Goal: Information Seeking & Learning: Check status

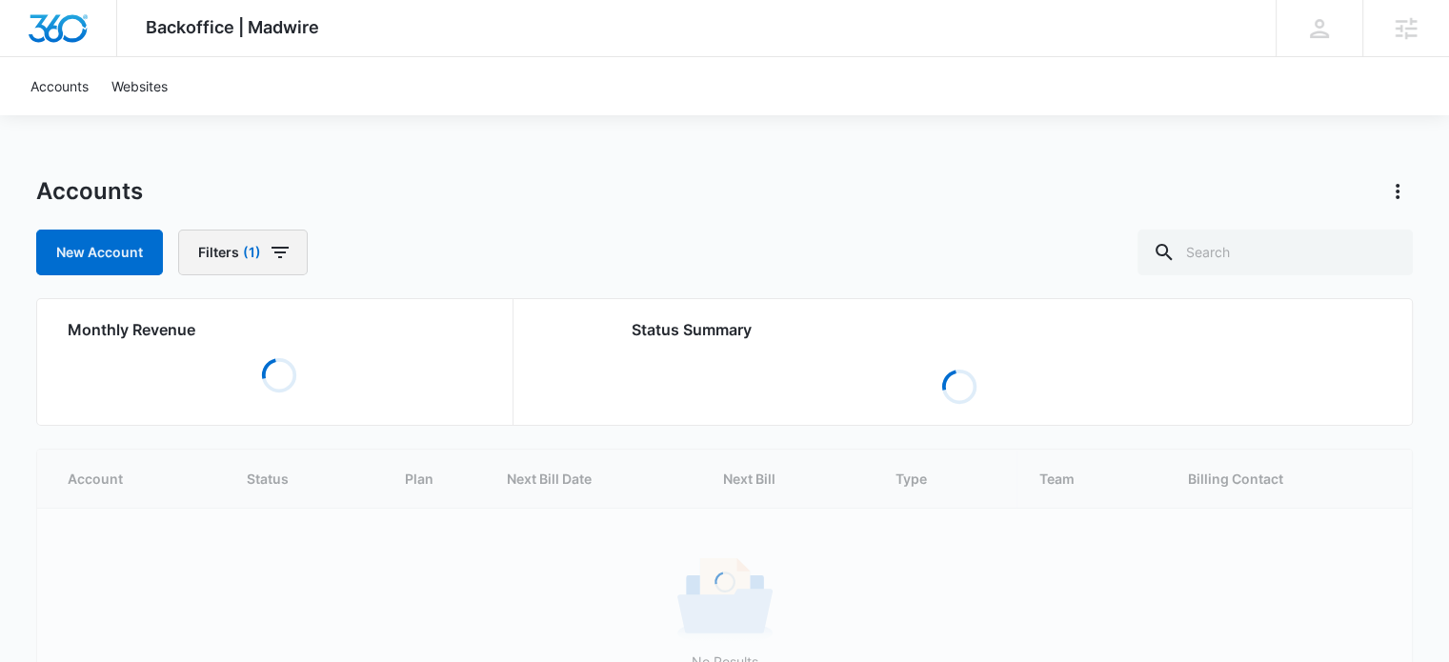
click at [271, 251] on icon "button" at bounding box center [280, 252] width 23 height 23
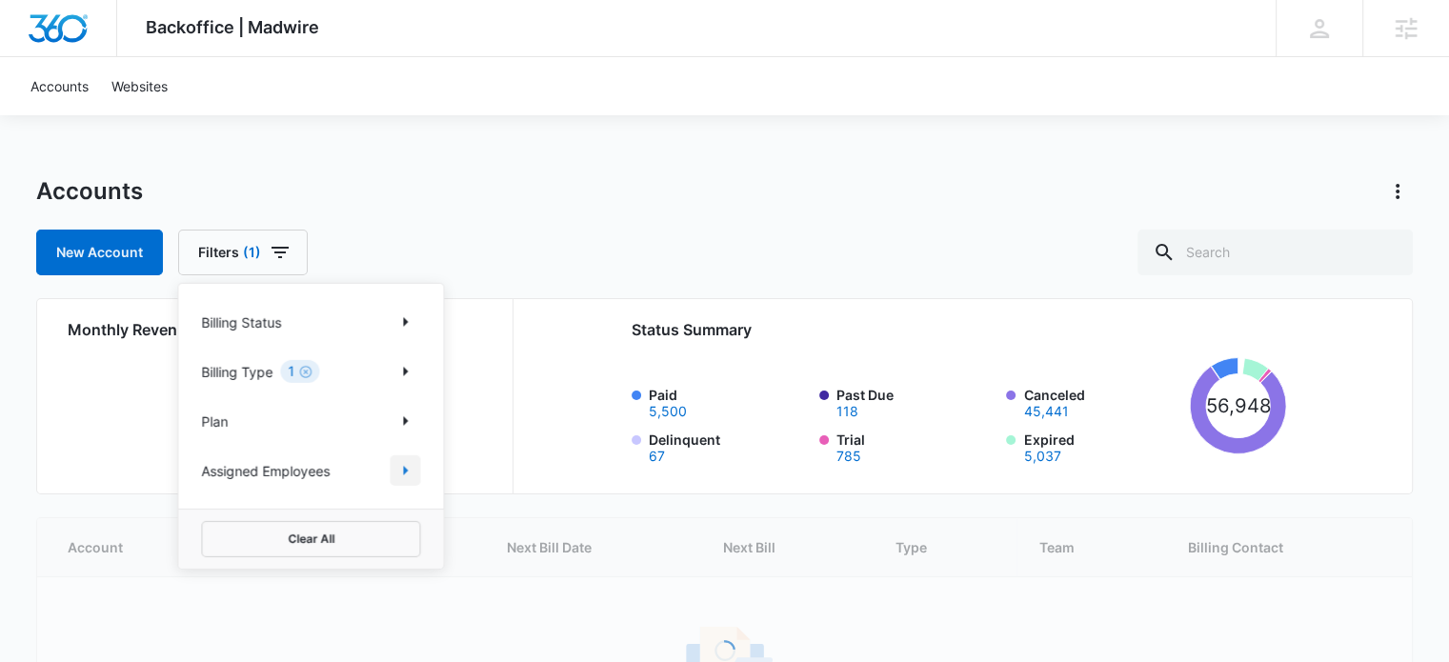
click at [399, 466] on icon "Show Assigned Employees filters" at bounding box center [404, 470] width 23 height 23
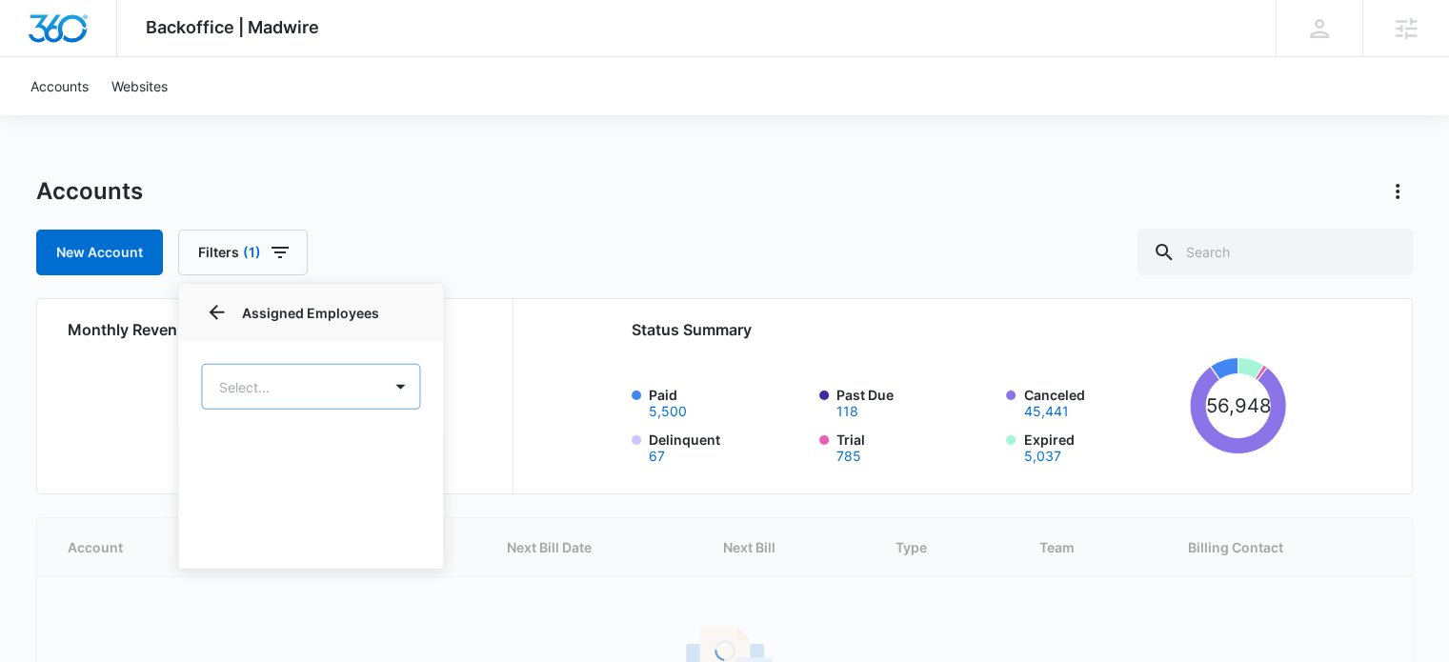
click at [297, 393] on body "Backoffice | Madwire Apps Settings [PERSON_NAME] Deeney [EMAIL_ADDRESS][PERSON_…" at bounding box center [724, 436] width 1449 height 873
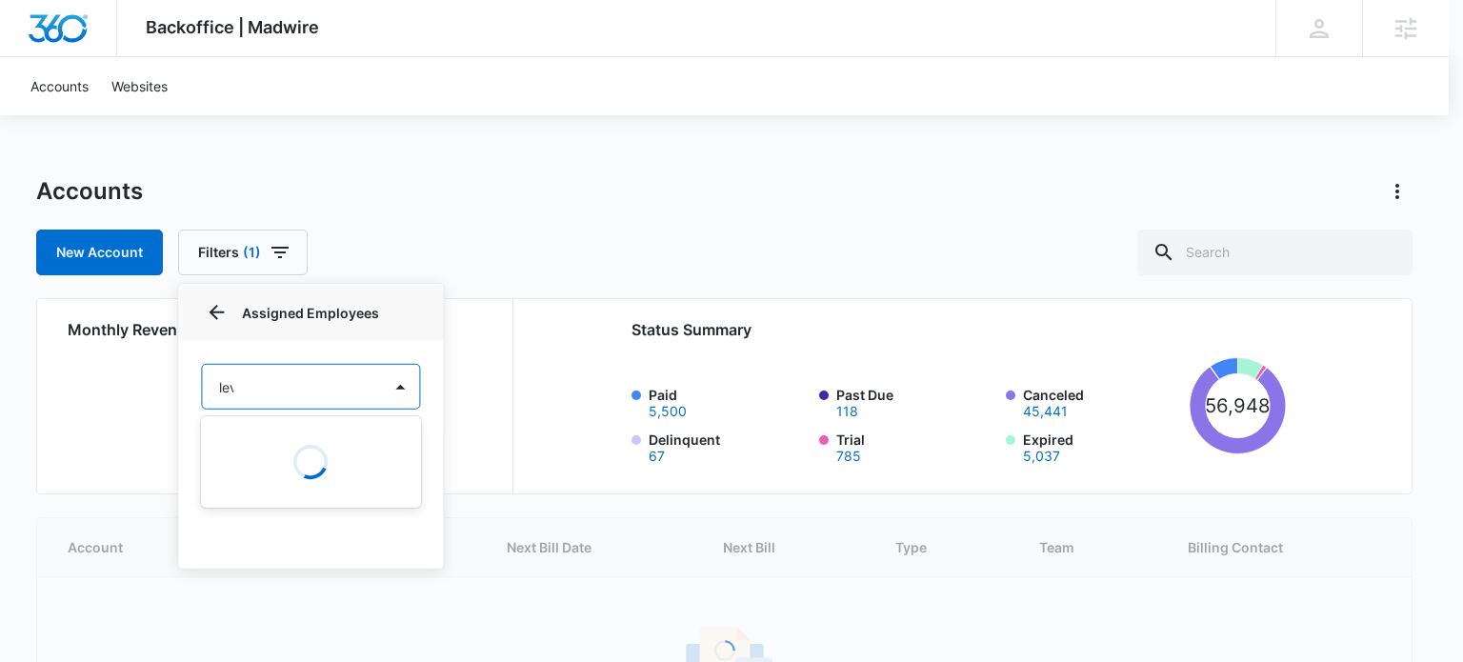
type input "levi"
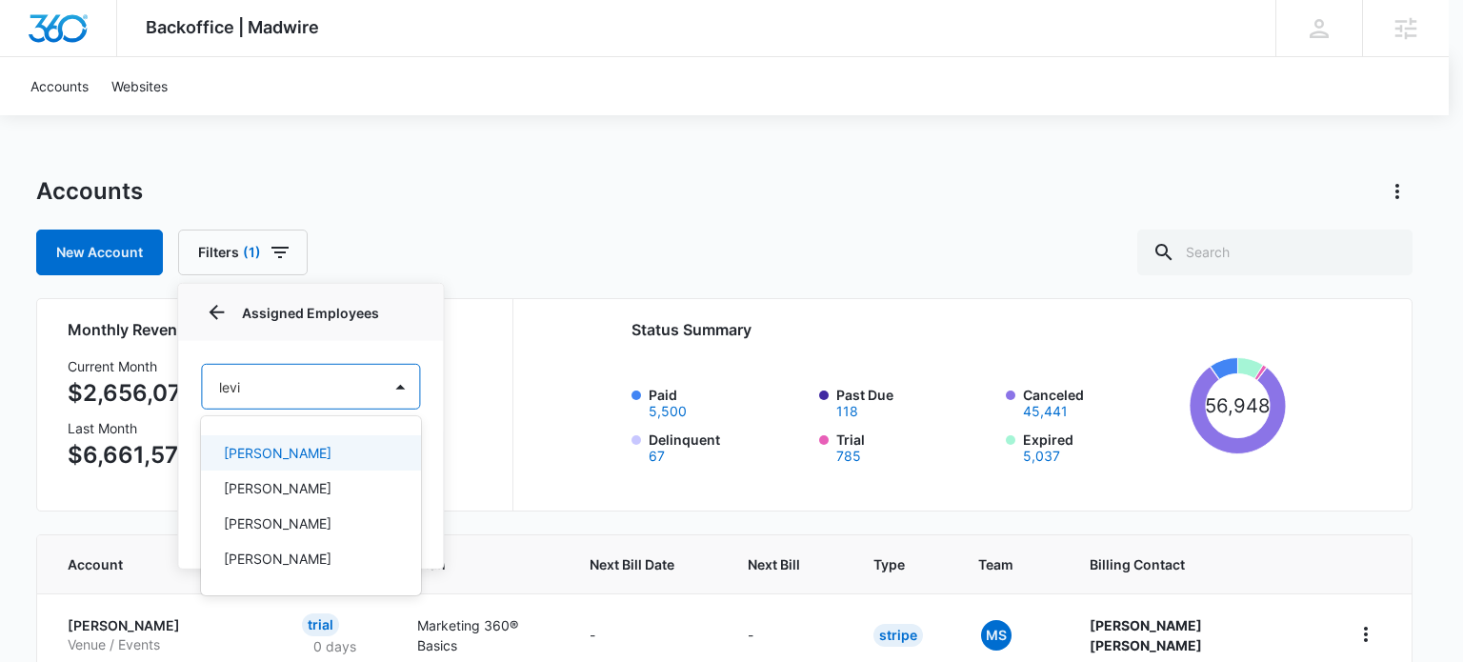
click at [320, 453] on div "[PERSON_NAME]" at bounding box center [309, 453] width 171 height 20
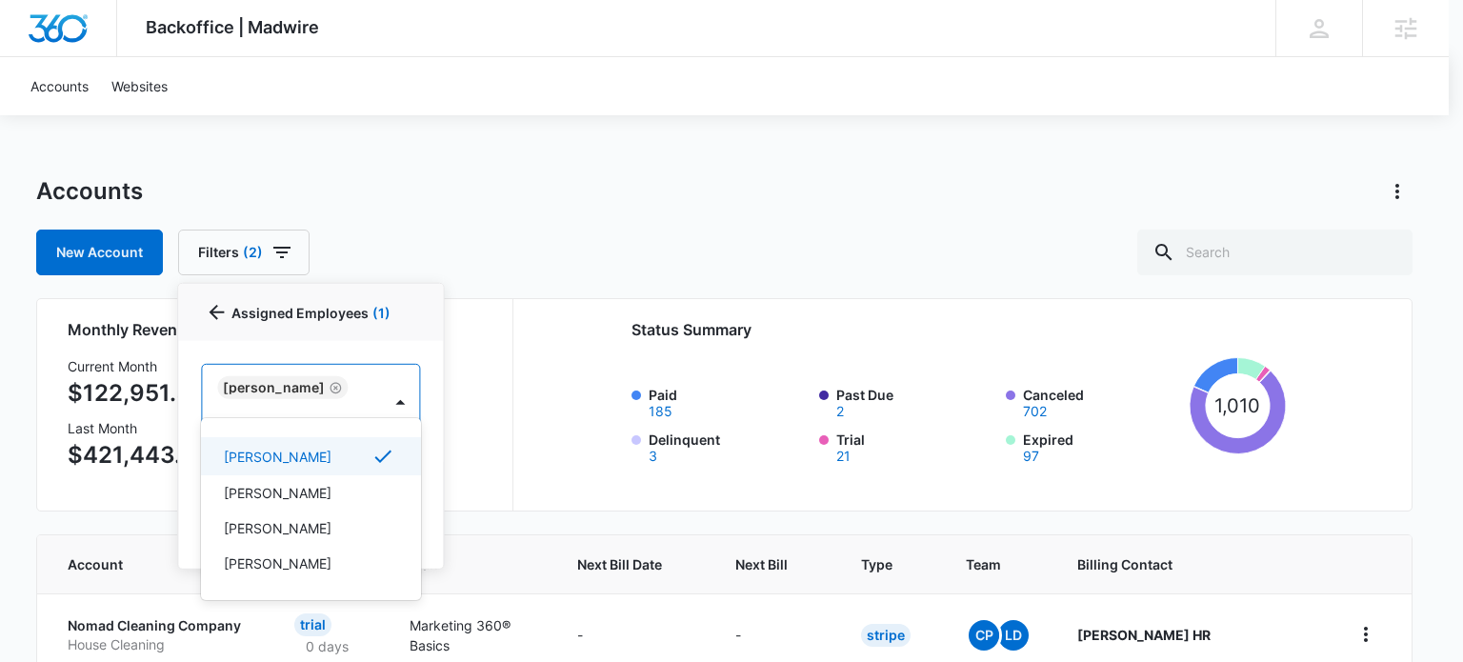
click at [562, 196] on div at bounding box center [731, 331] width 1463 height 662
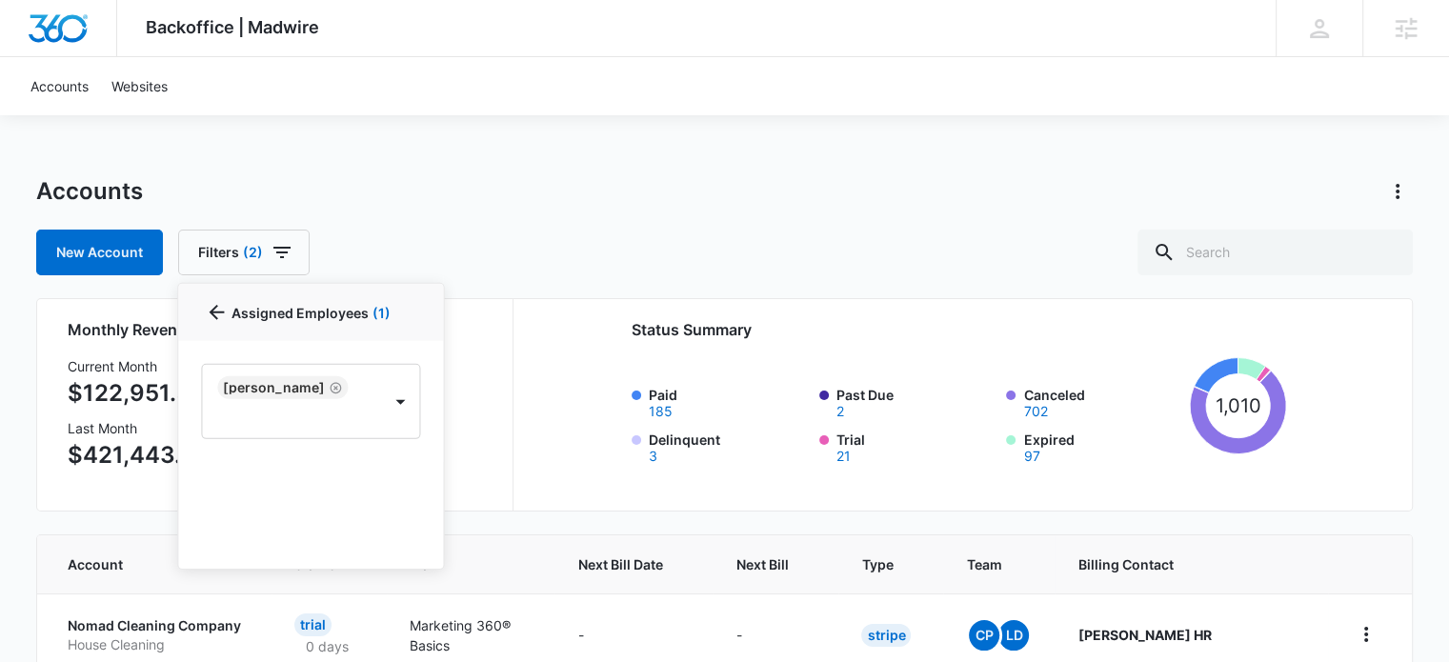
click at [491, 212] on div "Accounts New Account Filters (2) Billing Status Billing Type 1 Plan Assigned Em…" at bounding box center [724, 225] width 1377 height 99
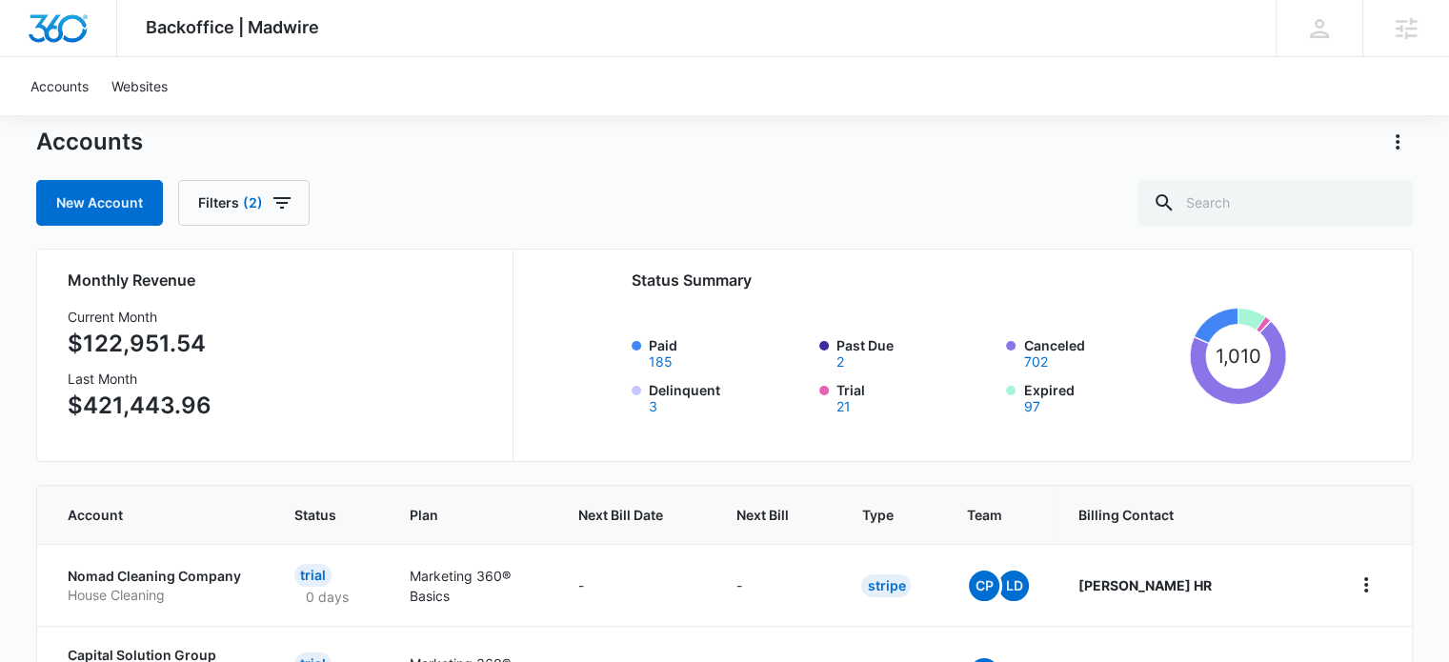
scroll to position [95, 0]
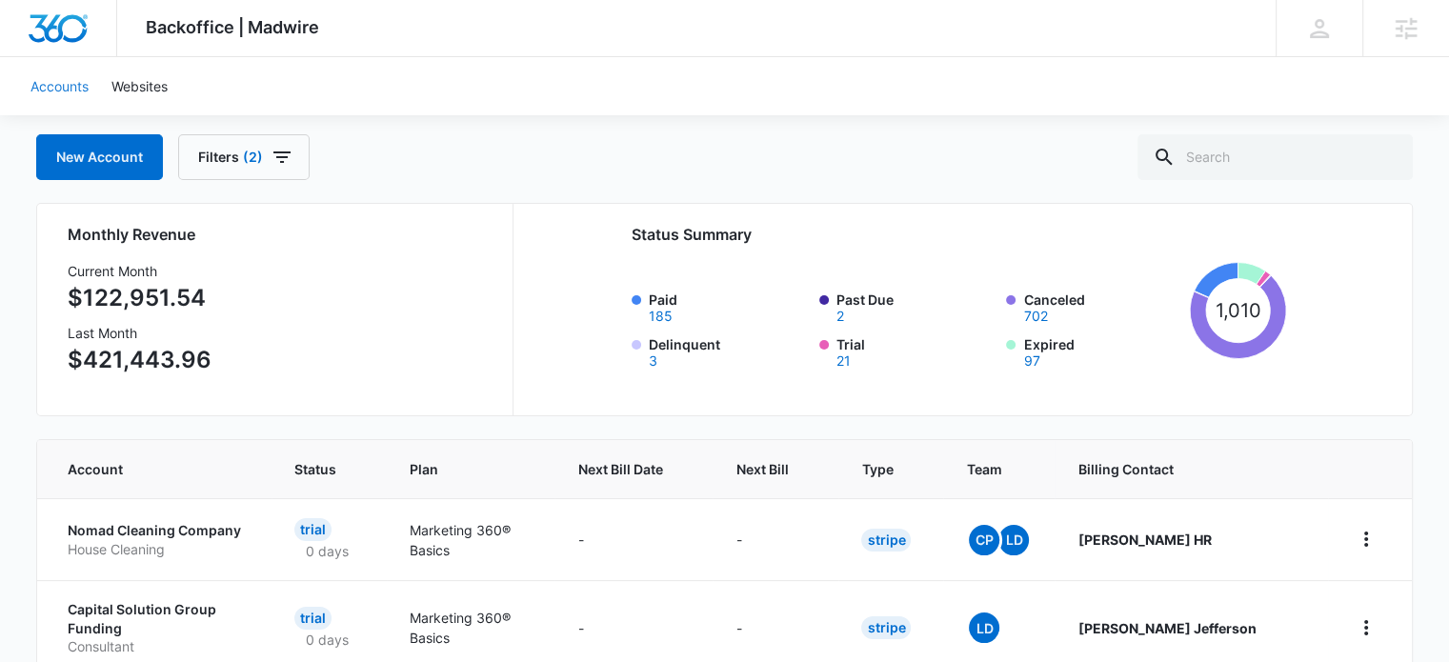
click at [65, 86] on link "Accounts" at bounding box center [59, 86] width 81 height 58
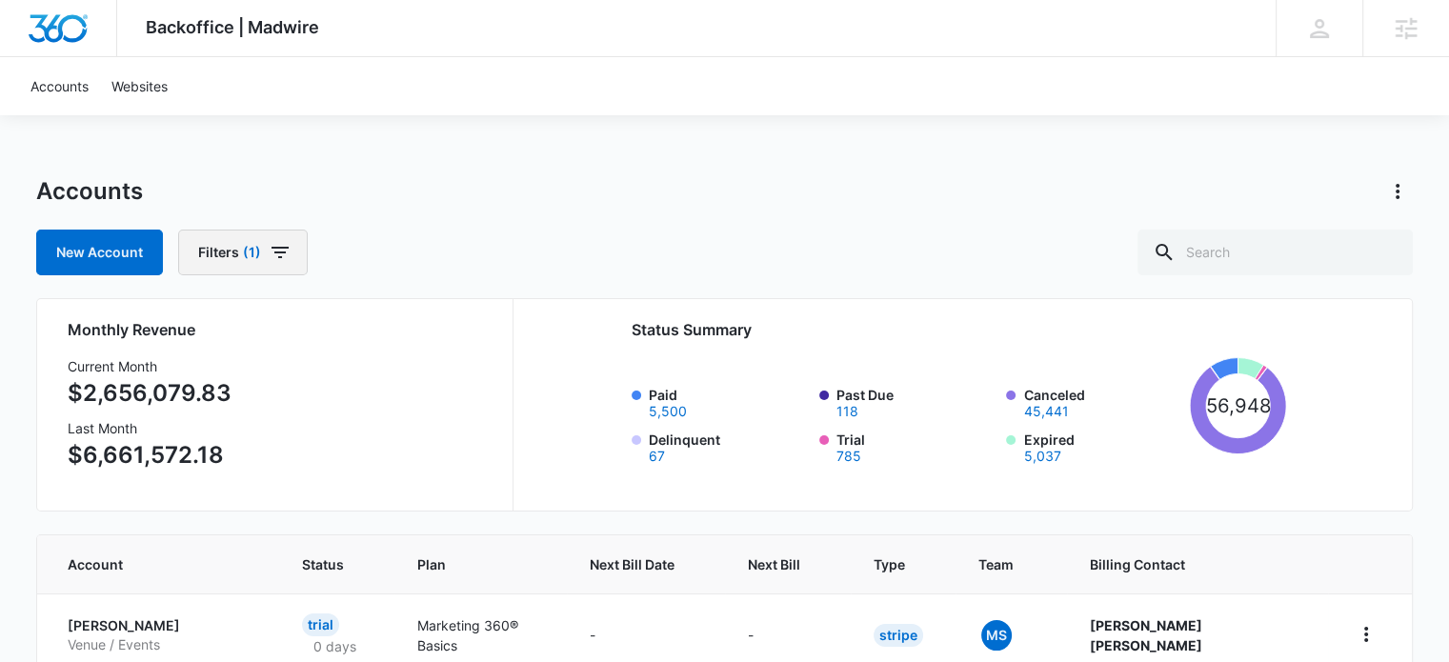
click at [281, 246] on icon "button" at bounding box center [280, 252] width 23 height 23
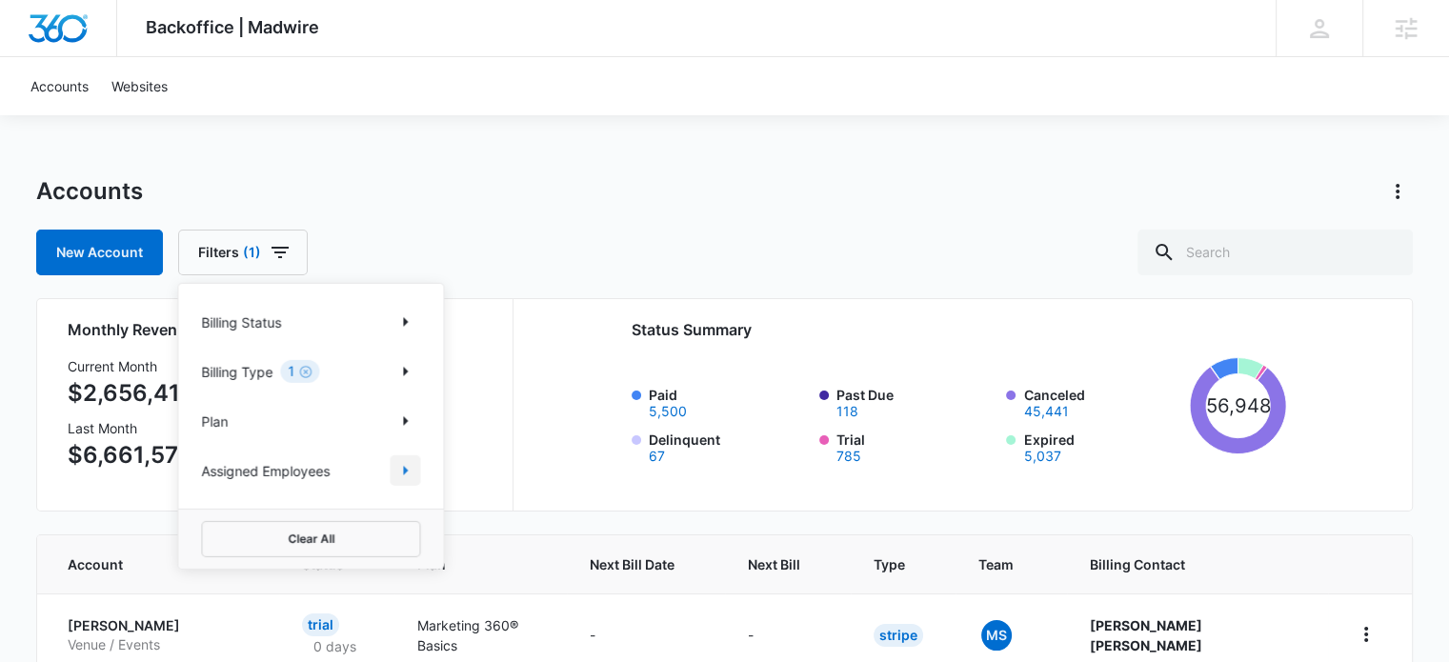
click at [408, 471] on icon "Show Assigned Employees filters" at bounding box center [404, 470] width 23 height 23
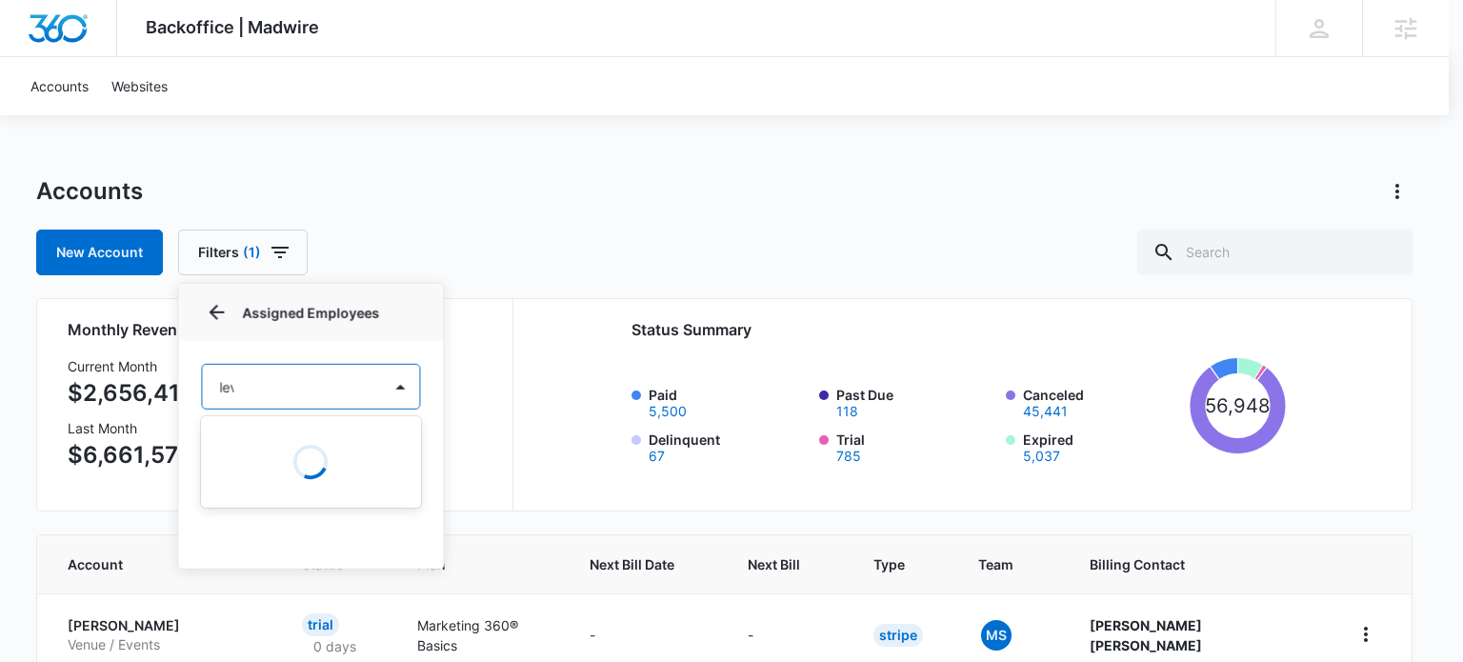
type input "levi"
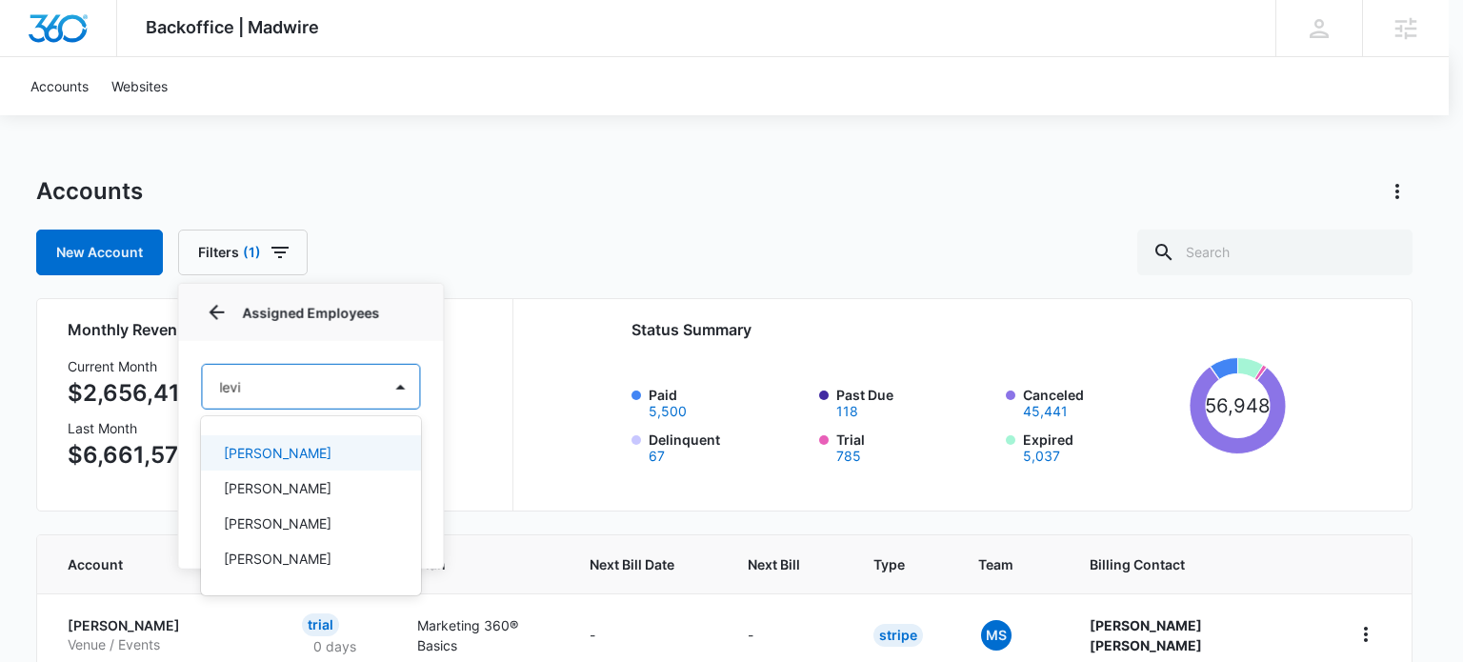
click at [304, 454] on div "[PERSON_NAME]" at bounding box center [309, 453] width 171 height 20
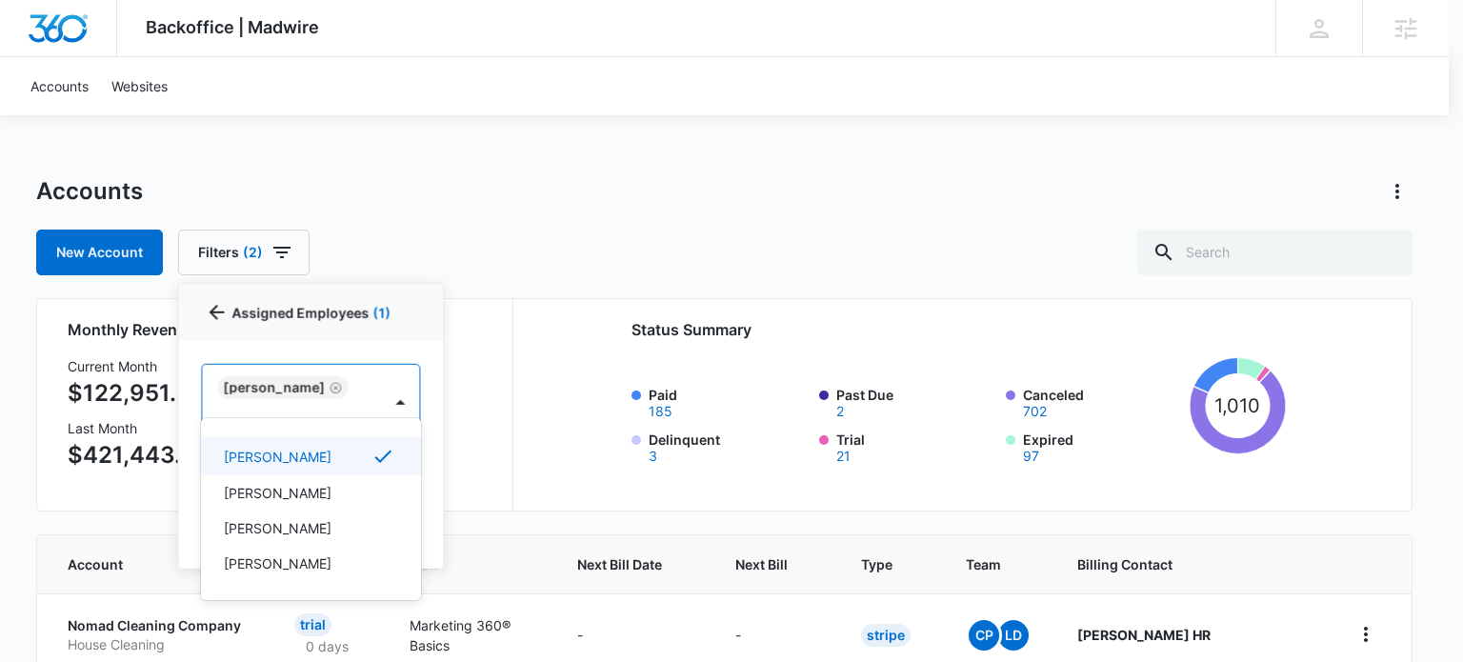
click at [545, 202] on div at bounding box center [731, 331] width 1463 height 662
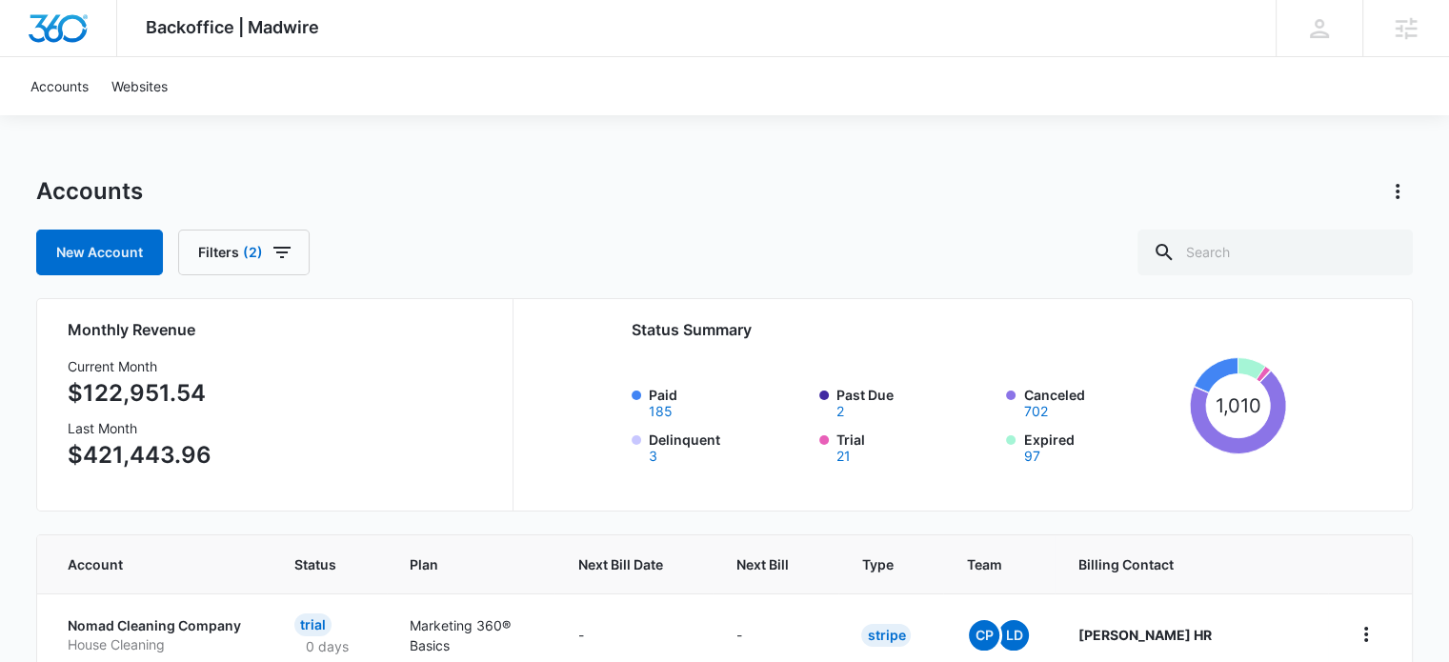
click at [581, 197] on div "Accounts" at bounding box center [724, 191] width 1377 height 30
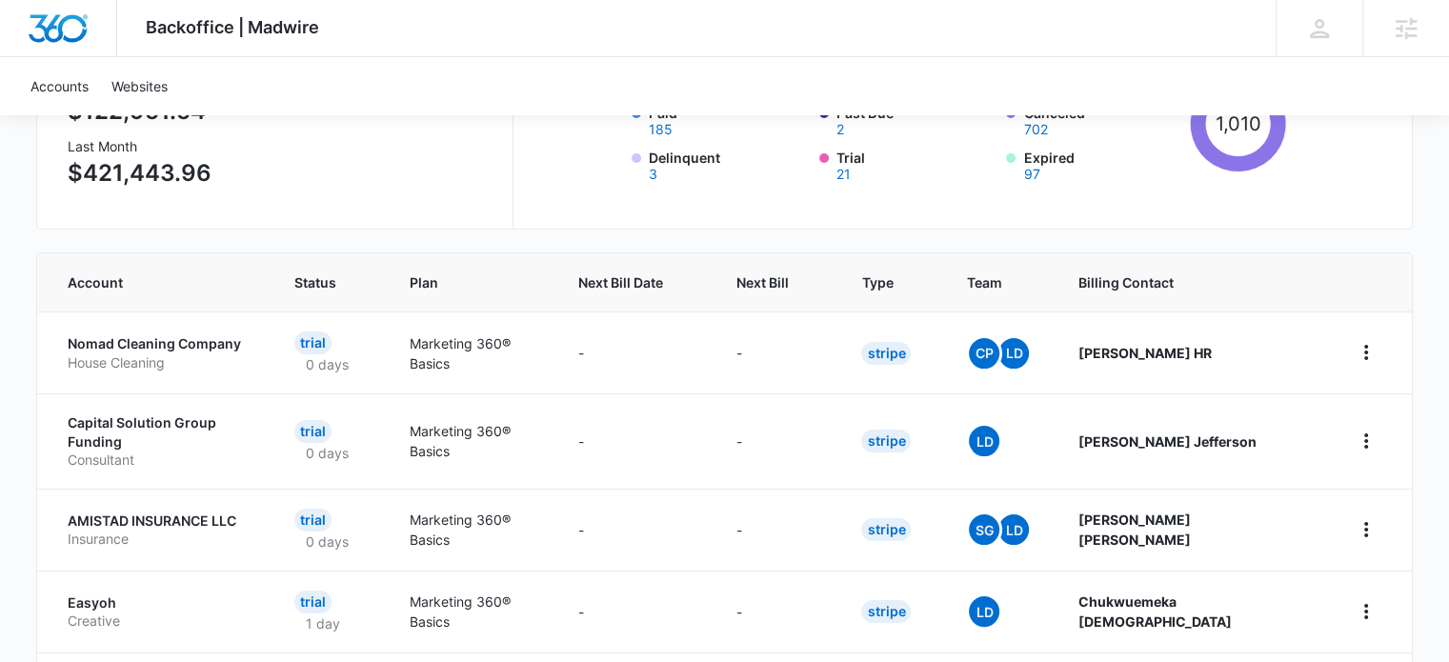
scroll to position [286, 0]
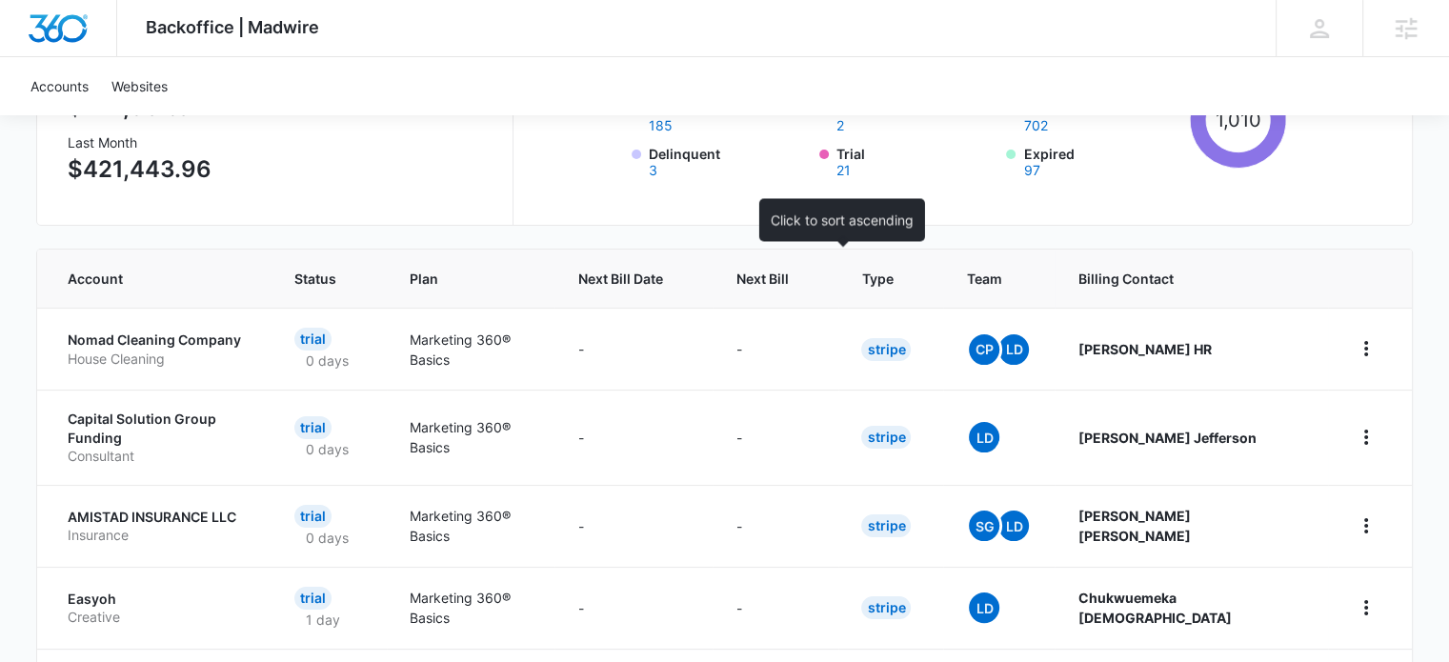
click at [788, 280] on span "Next Bill" at bounding box center [762, 279] width 52 height 20
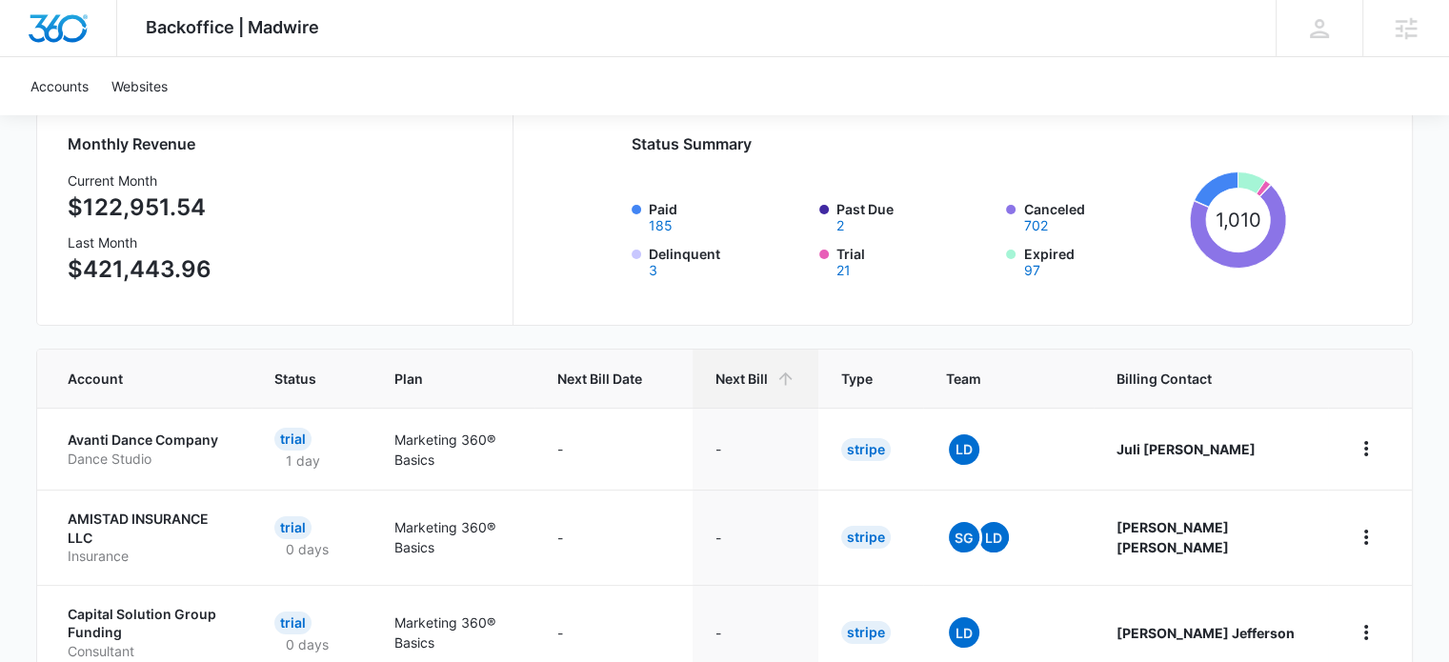
scroll to position [191, 0]
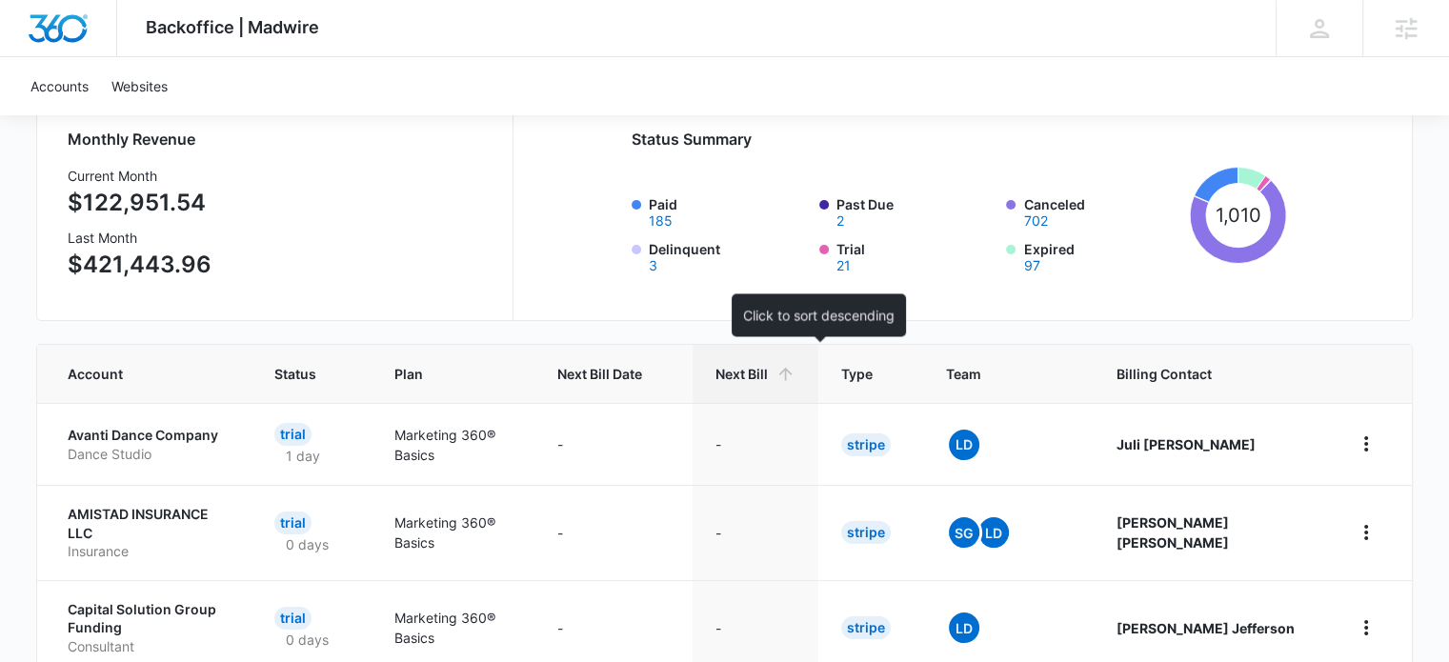
click at [768, 378] on span "Next Bill" at bounding box center [742, 374] width 52 height 20
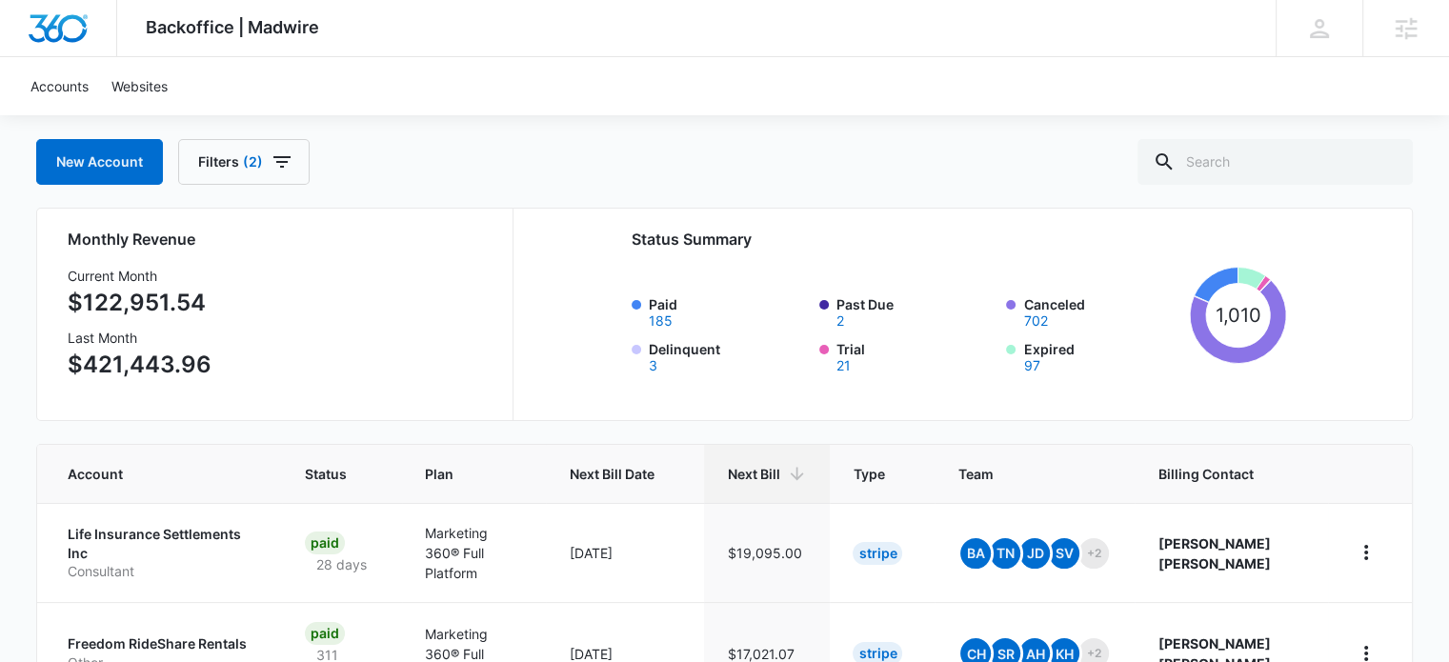
scroll to position [95, 0]
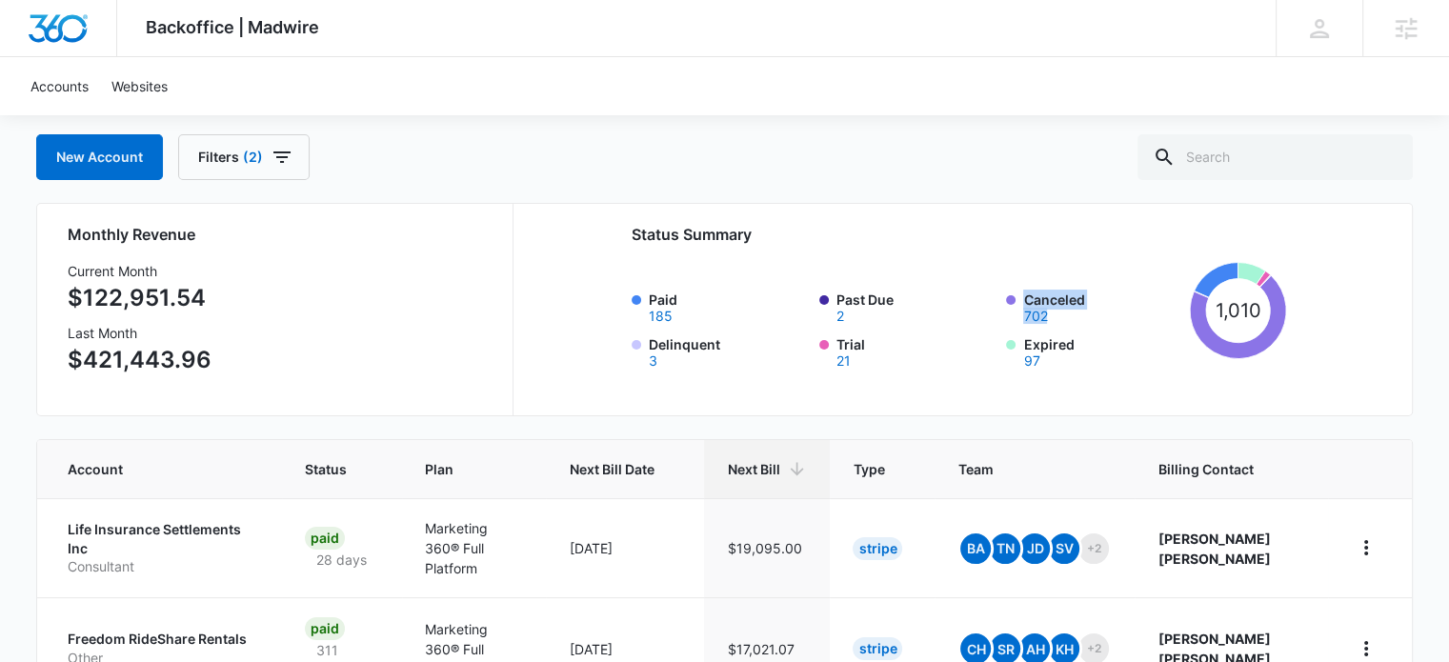
drag, startPoint x: 1006, startPoint y: 298, endPoint x: 1074, endPoint y: 315, distance: 69.8
click at [1074, 315] on div "Canceled 702" at bounding box center [1094, 306] width 176 height 33
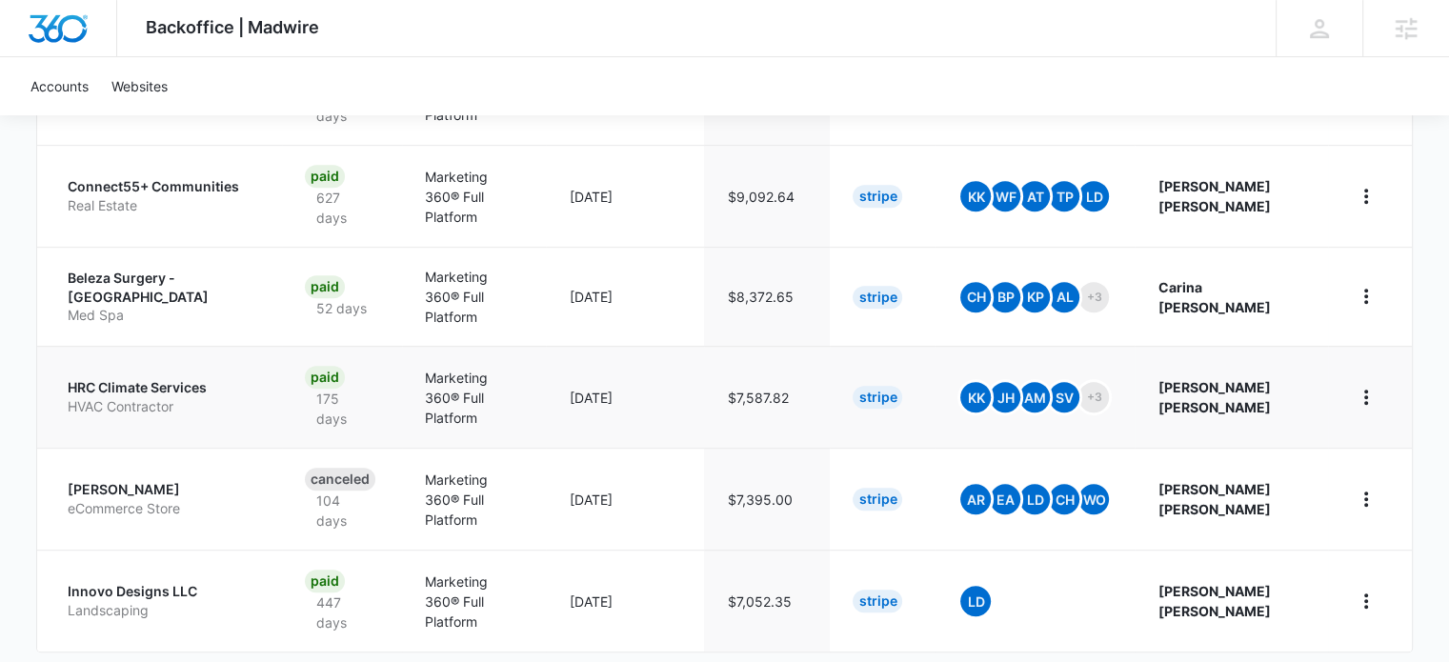
scroll to position [1006, 0]
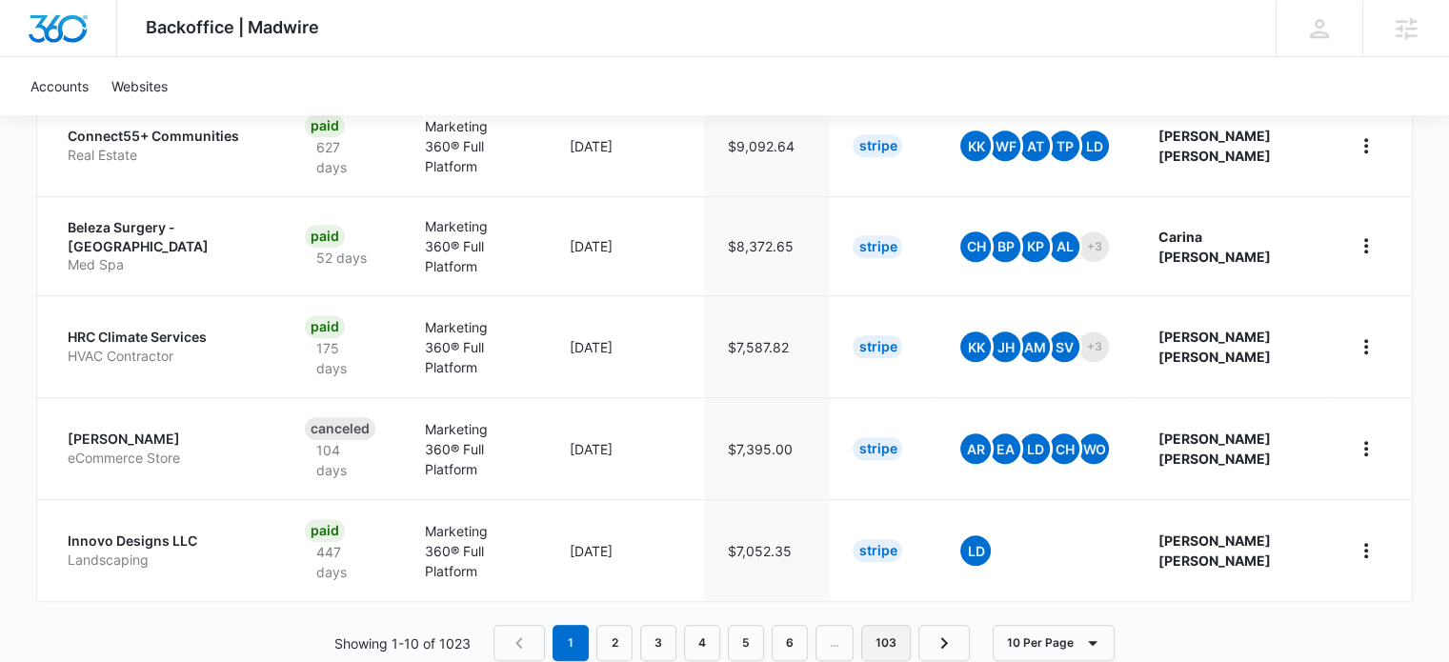
click at [884, 625] on link "103" at bounding box center [886, 643] width 50 height 36
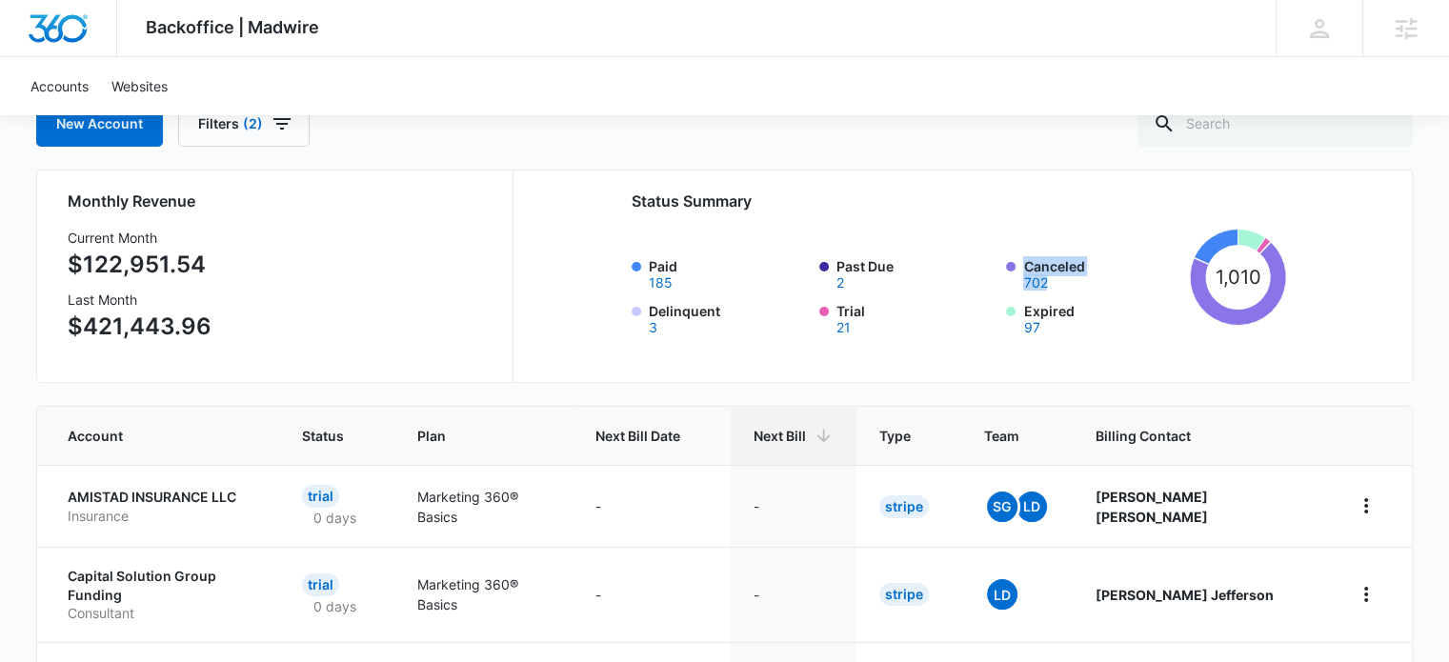
scroll to position [281, 0]
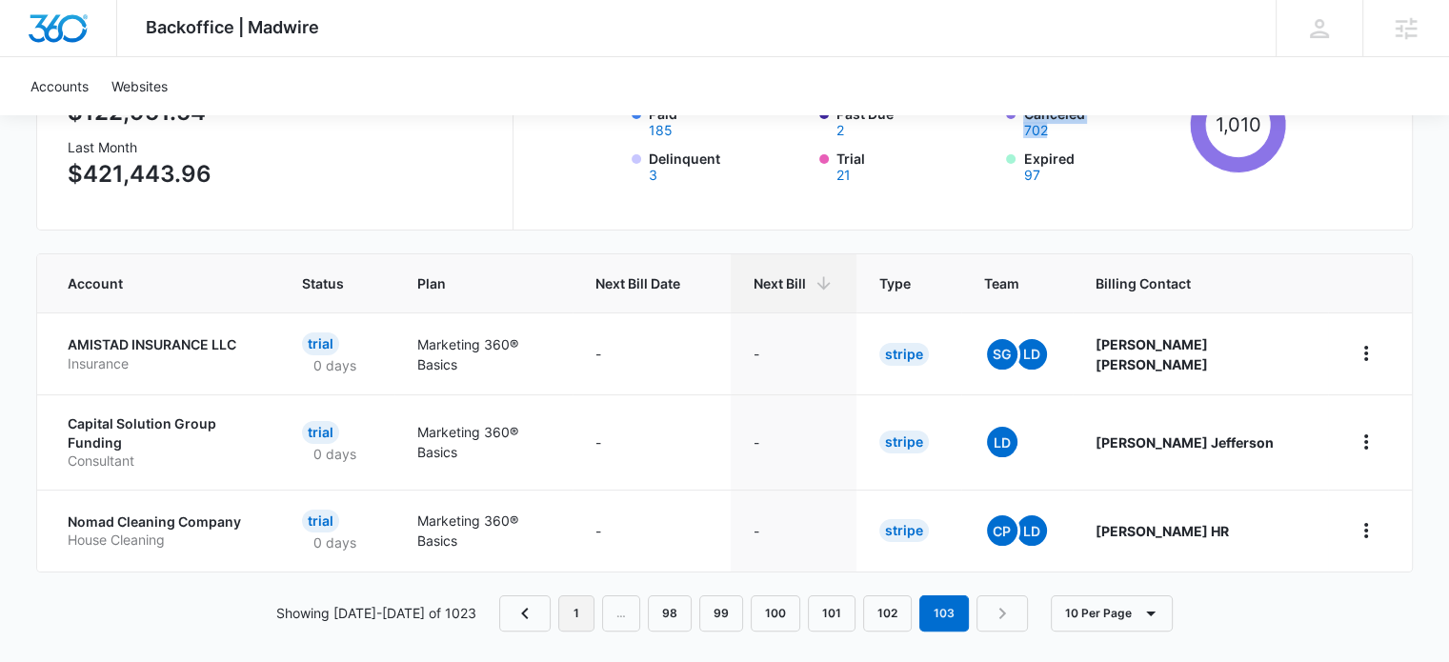
click at [572, 595] on link "1" at bounding box center [576, 613] width 36 height 36
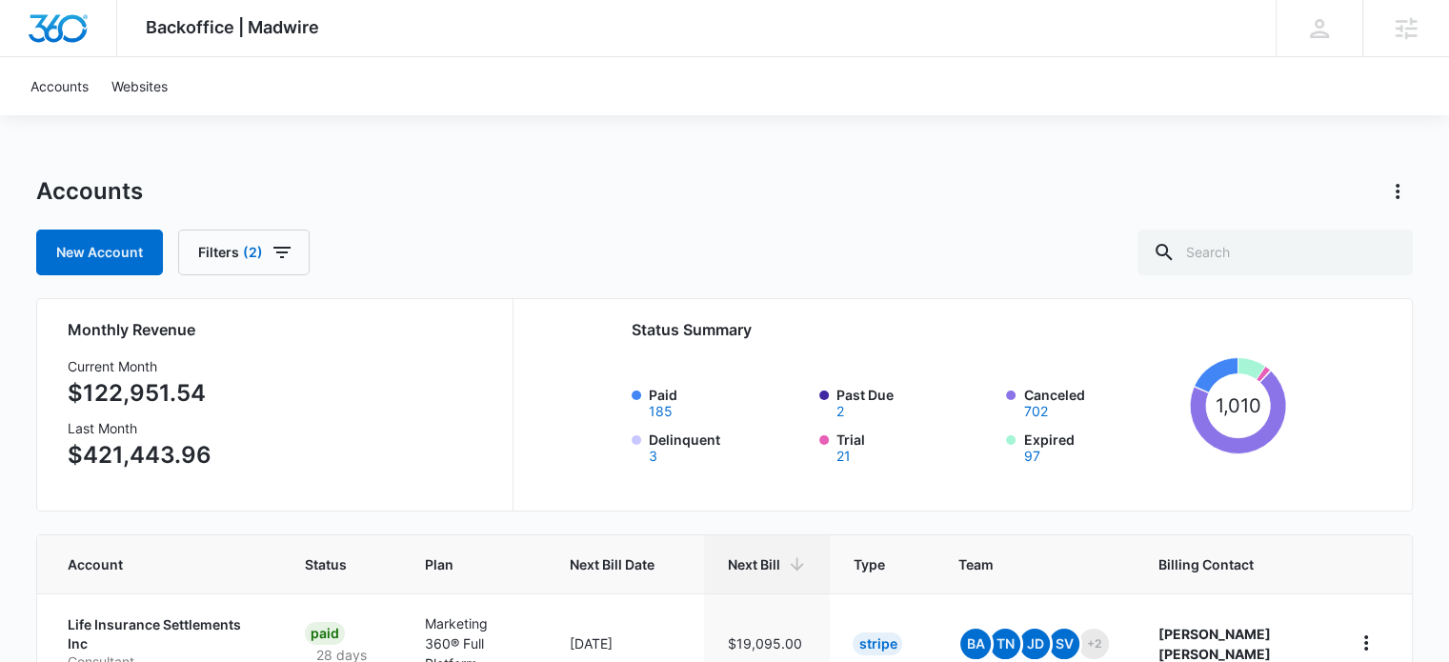
click at [603, 265] on div "New Account Filters (2)" at bounding box center [724, 253] width 1377 height 46
drag, startPoint x: 617, startPoint y: 397, endPoint x: 682, endPoint y: 414, distance: 67.0
click at [682, 414] on div "Monthly Revenue Current Month $122,951.54 Last Month $421,443.96 Status Summary…" at bounding box center [725, 399] width 1314 height 162
click at [770, 251] on div "New Account Filters (2)" at bounding box center [724, 253] width 1377 height 46
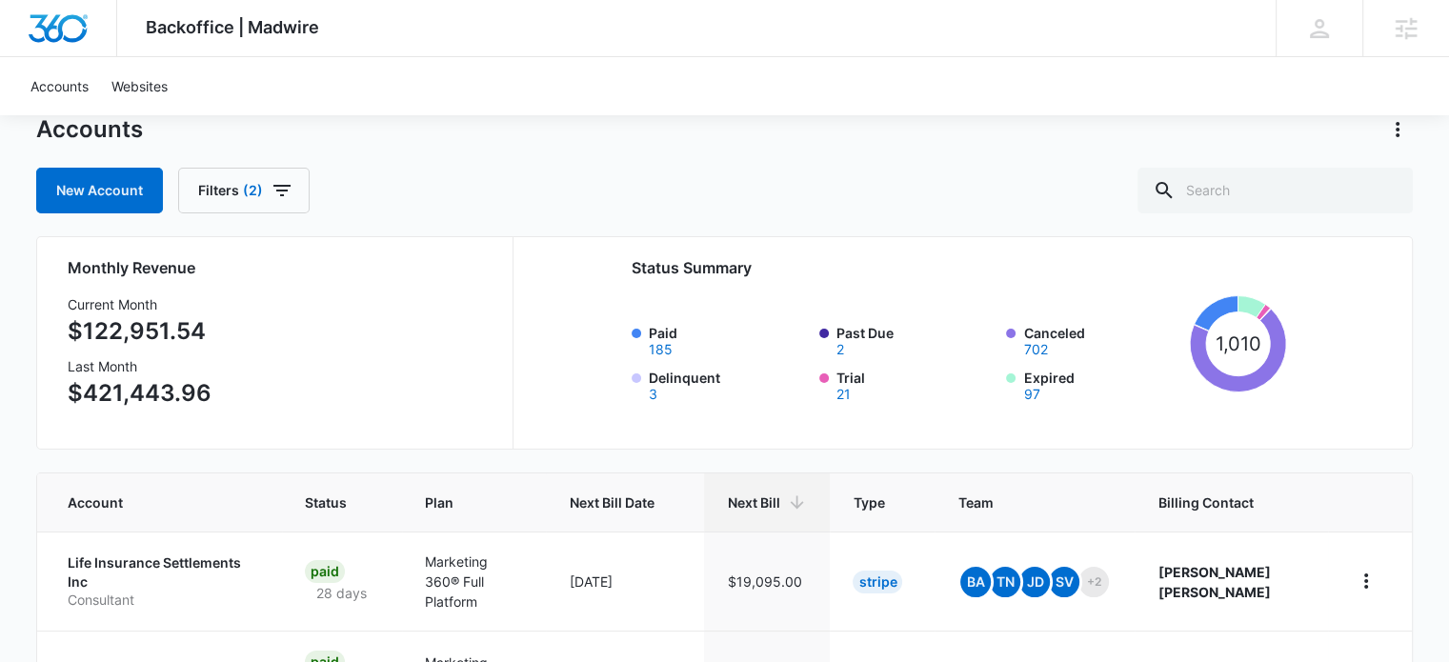
scroll to position [95, 0]
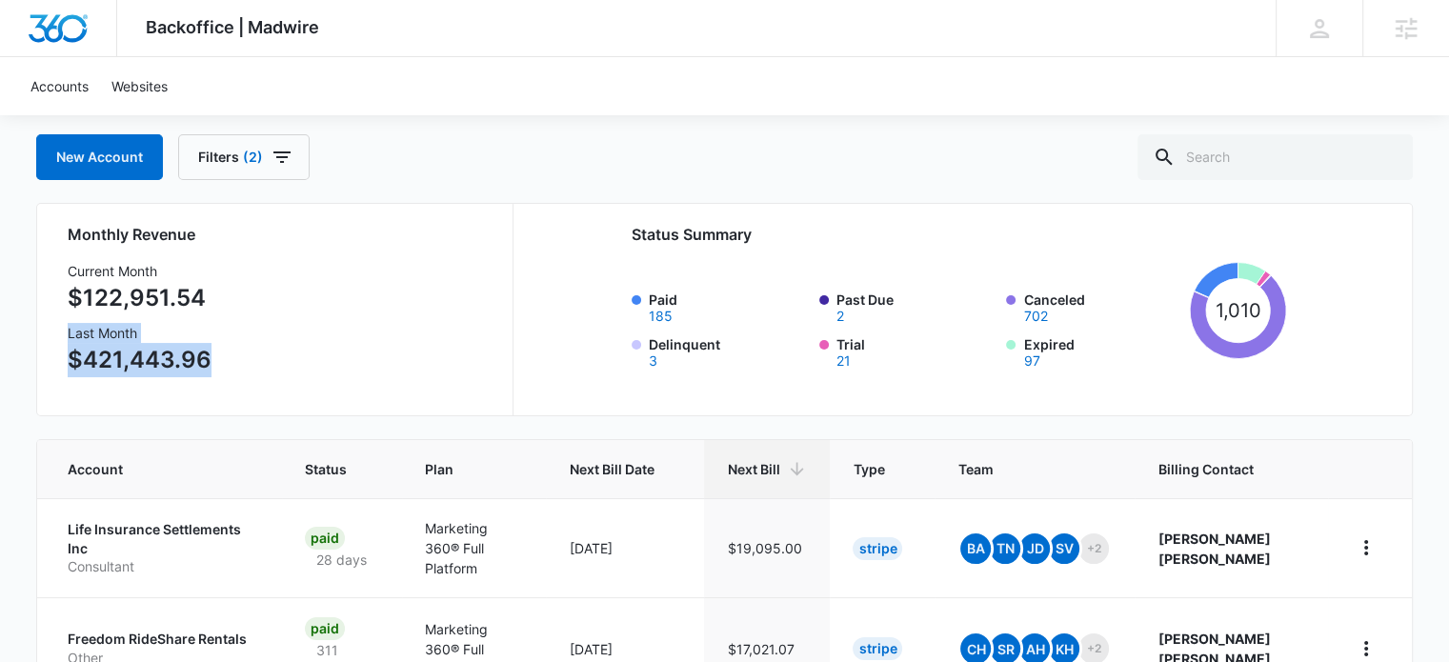
drag, startPoint x: 66, startPoint y: 330, endPoint x: 338, endPoint y: 405, distance: 282.7
click at [338, 405] on div "Monthly Revenue Current Month $122,951.54 Last Month $421,443.96 Status Summary…" at bounding box center [724, 309] width 1377 height 213
click at [623, 173] on div "New Account Filters (2)" at bounding box center [724, 157] width 1377 height 46
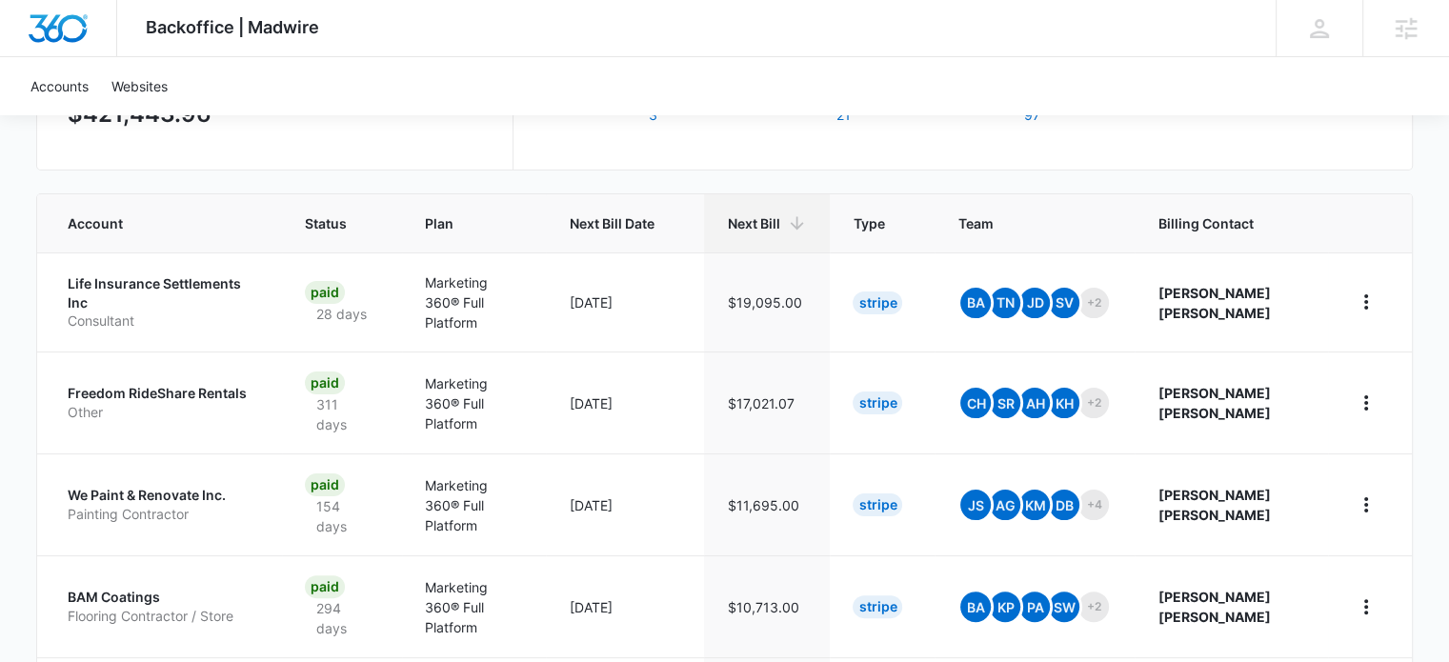
scroll to position [381, 0]
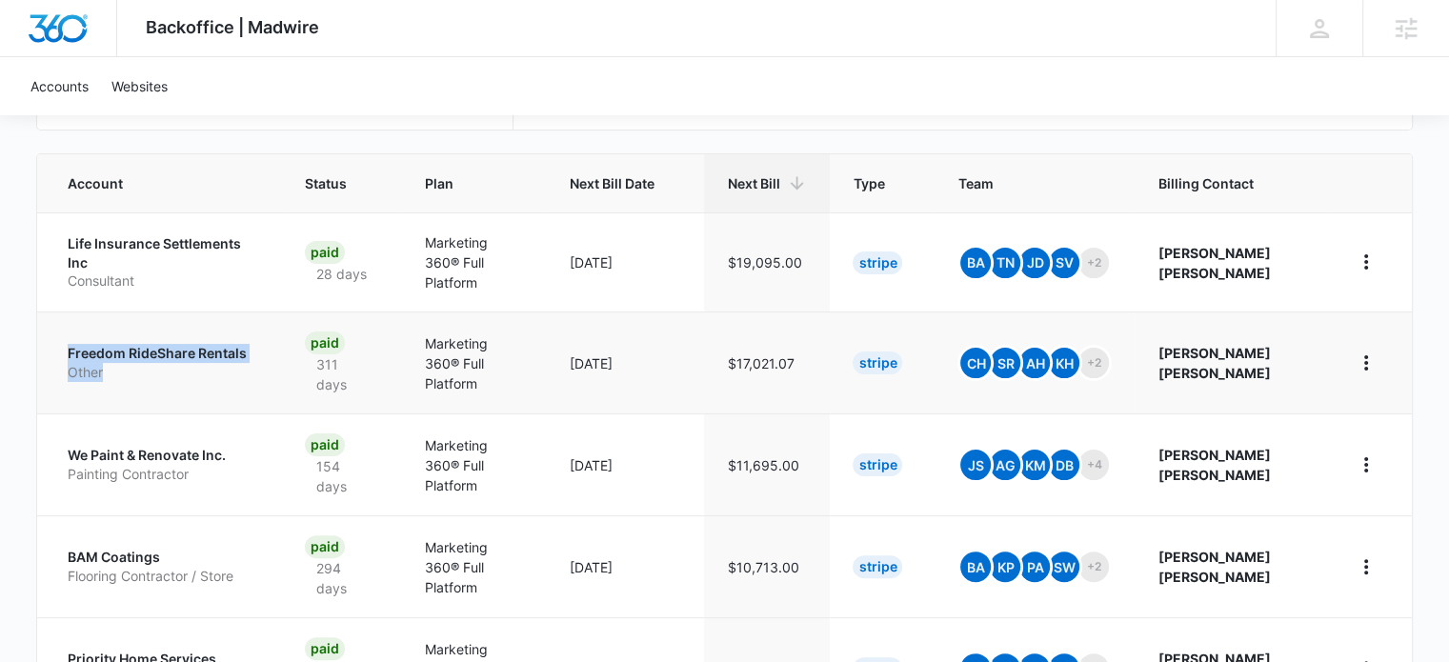
drag, startPoint x: 61, startPoint y: 335, endPoint x: 168, endPoint y: 361, distance: 109.8
click at [168, 361] on td "Freedom RideShare Rentals Other" at bounding box center [159, 363] width 245 height 102
drag, startPoint x: 777, startPoint y: 350, endPoint x: 861, endPoint y: 341, distance: 85.2
click at [830, 341] on td "$17,021.07" at bounding box center [767, 363] width 126 height 102
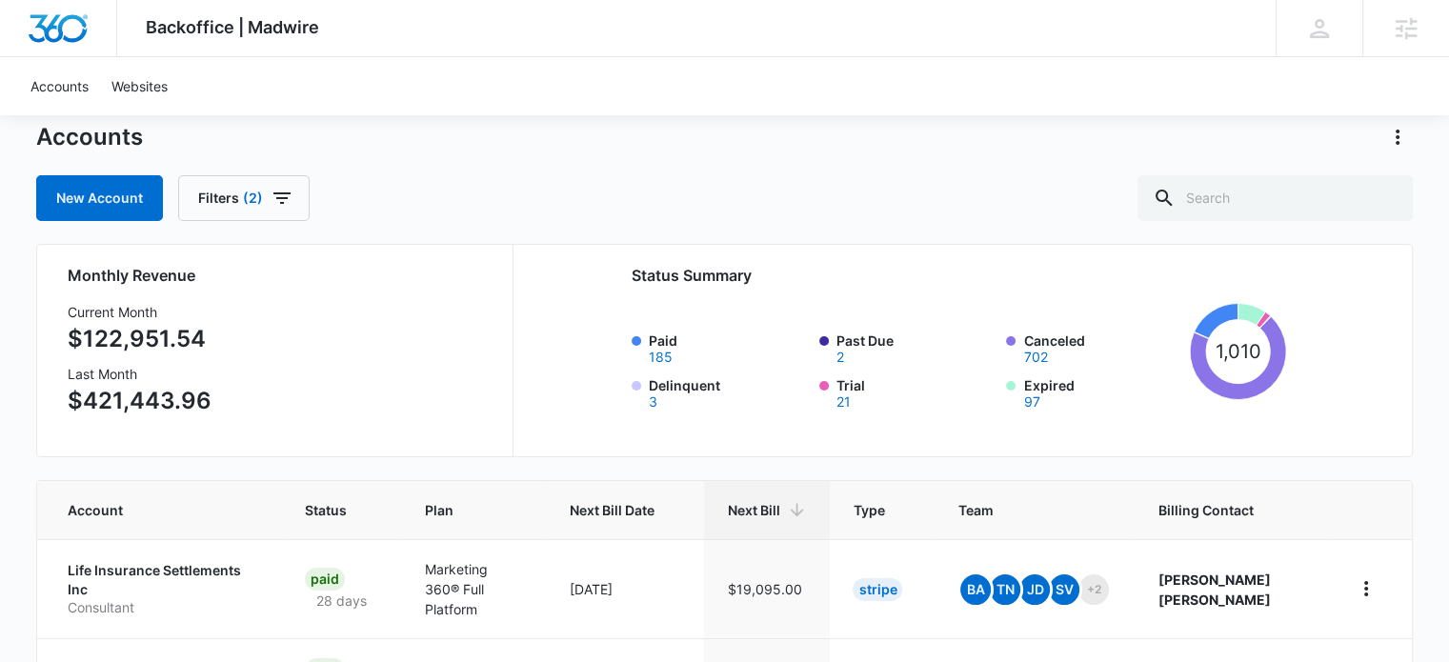
scroll to position [53, 0]
click at [271, 204] on icon "button" at bounding box center [282, 199] width 23 height 23
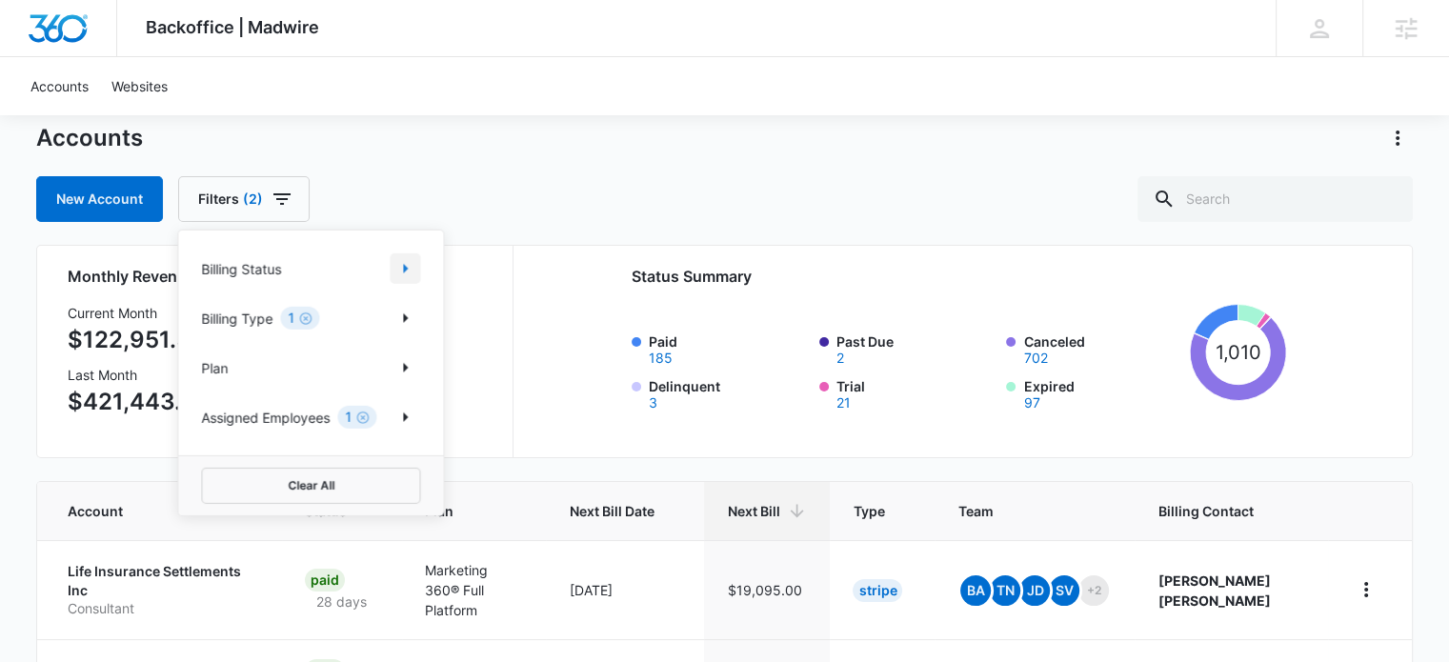
click at [404, 267] on icon "Show Billing Status filters" at bounding box center [405, 269] width 5 height 10
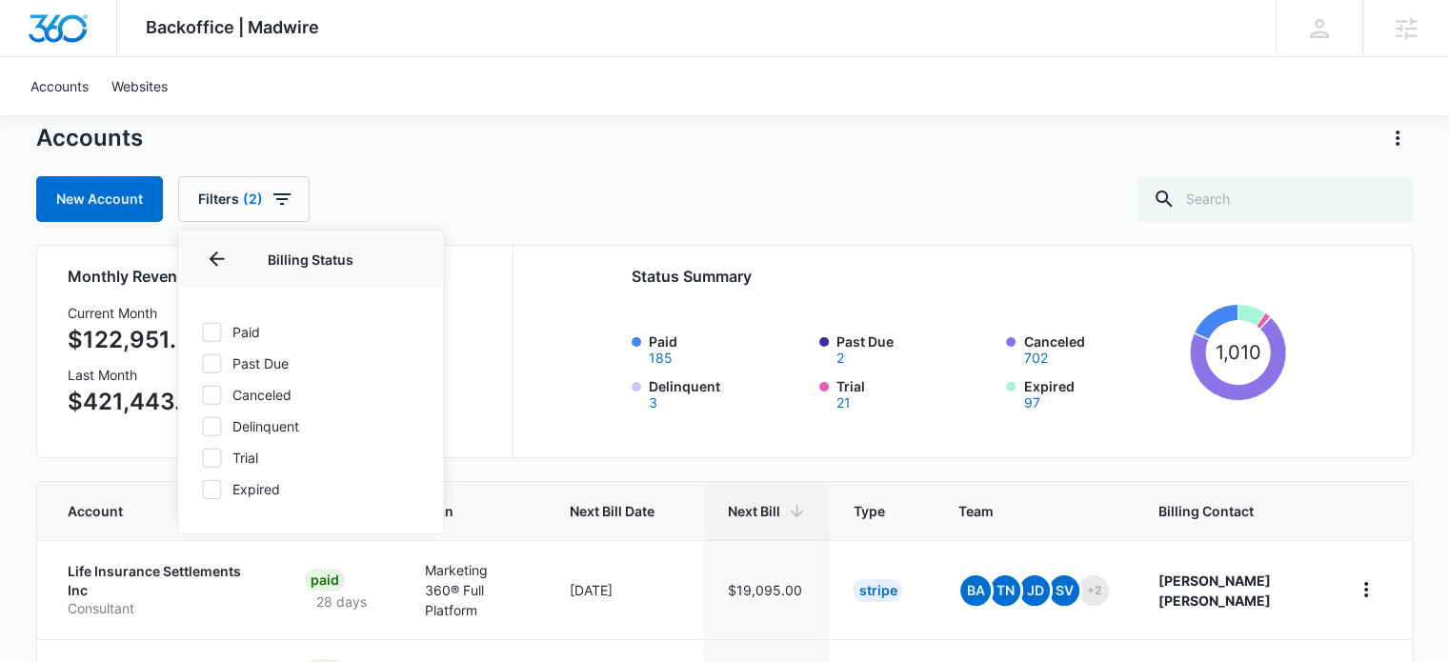
click at [220, 393] on div at bounding box center [211, 394] width 19 height 19
click at [202, 394] on input "Canceled" at bounding box center [201, 394] width 1 height 1
checkbox input "true"
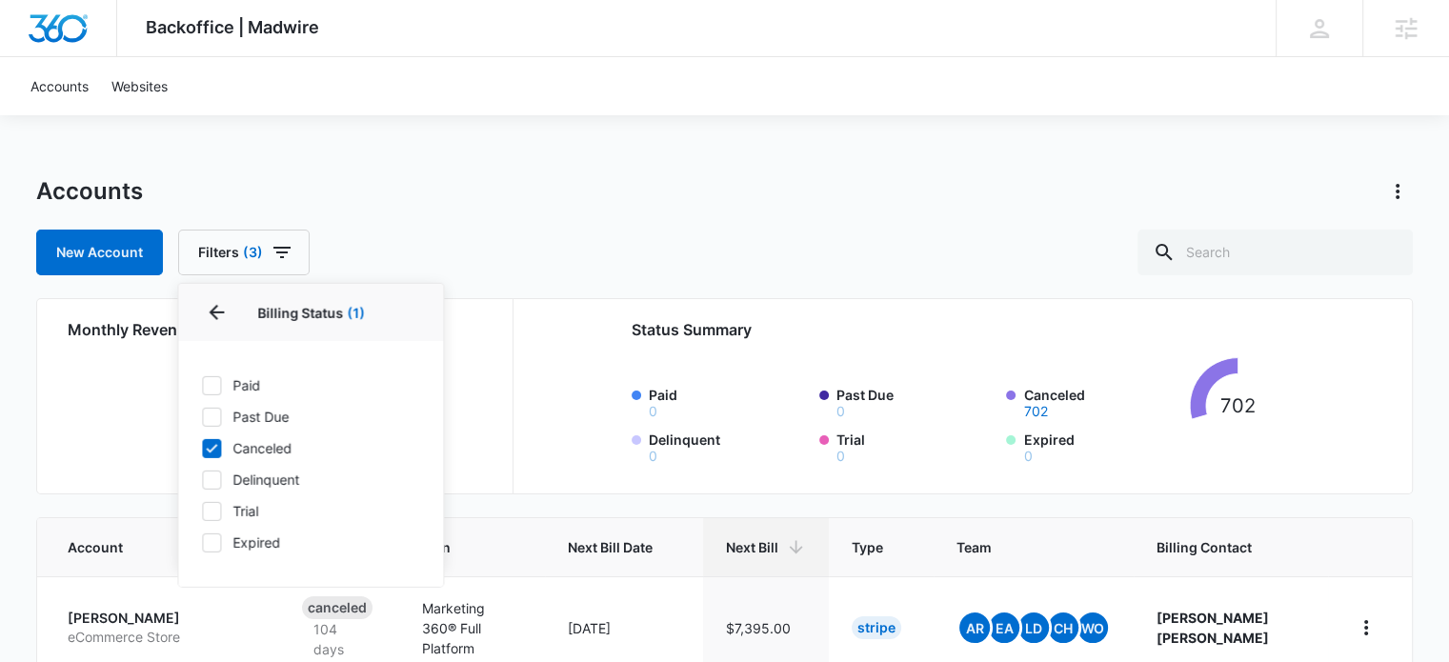
click at [521, 212] on div "Accounts New Account Filters (3) Billing Status 1 Billing Status (1) Paid Past …" at bounding box center [724, 225] width 1377 height 99
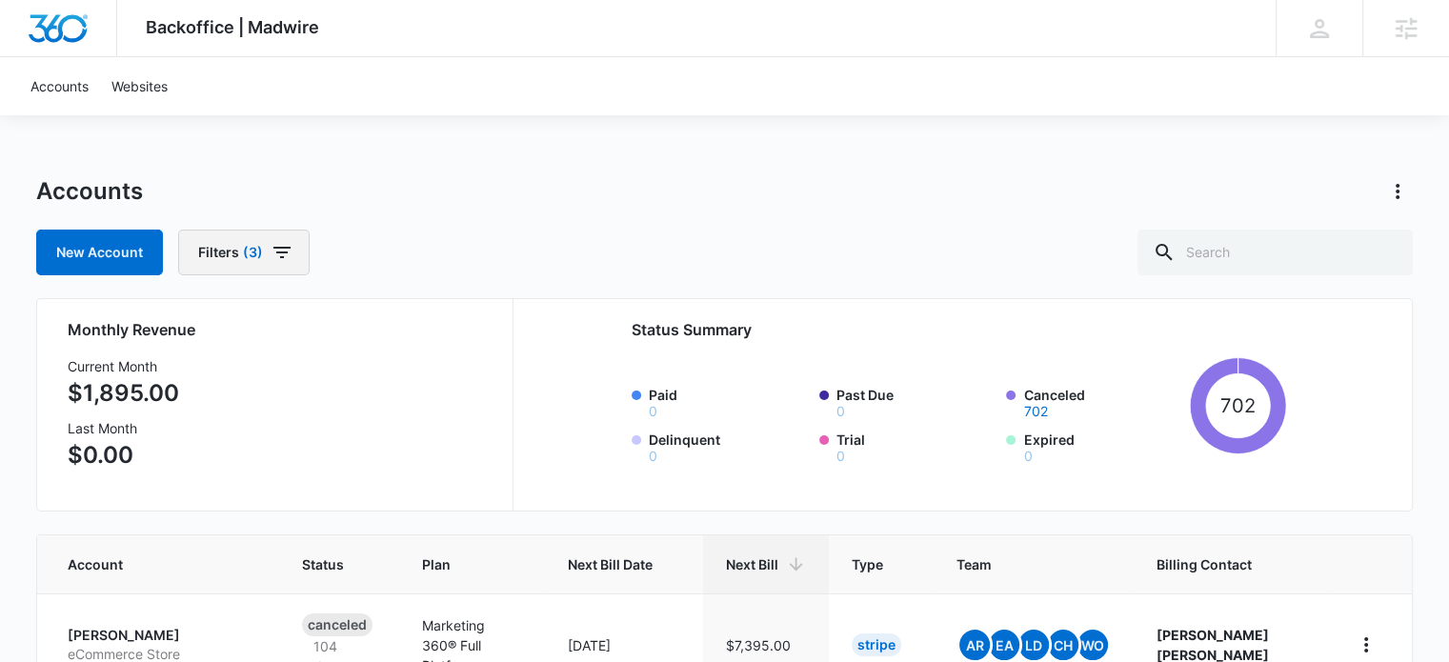
click at [237, 255] on button "Filters (3)" at bounding box center [243, 253] width 131 height 46
click at [404, 318] on icon "Show Billing Status filters" at bounding box center [405, 322] width 5 height 10
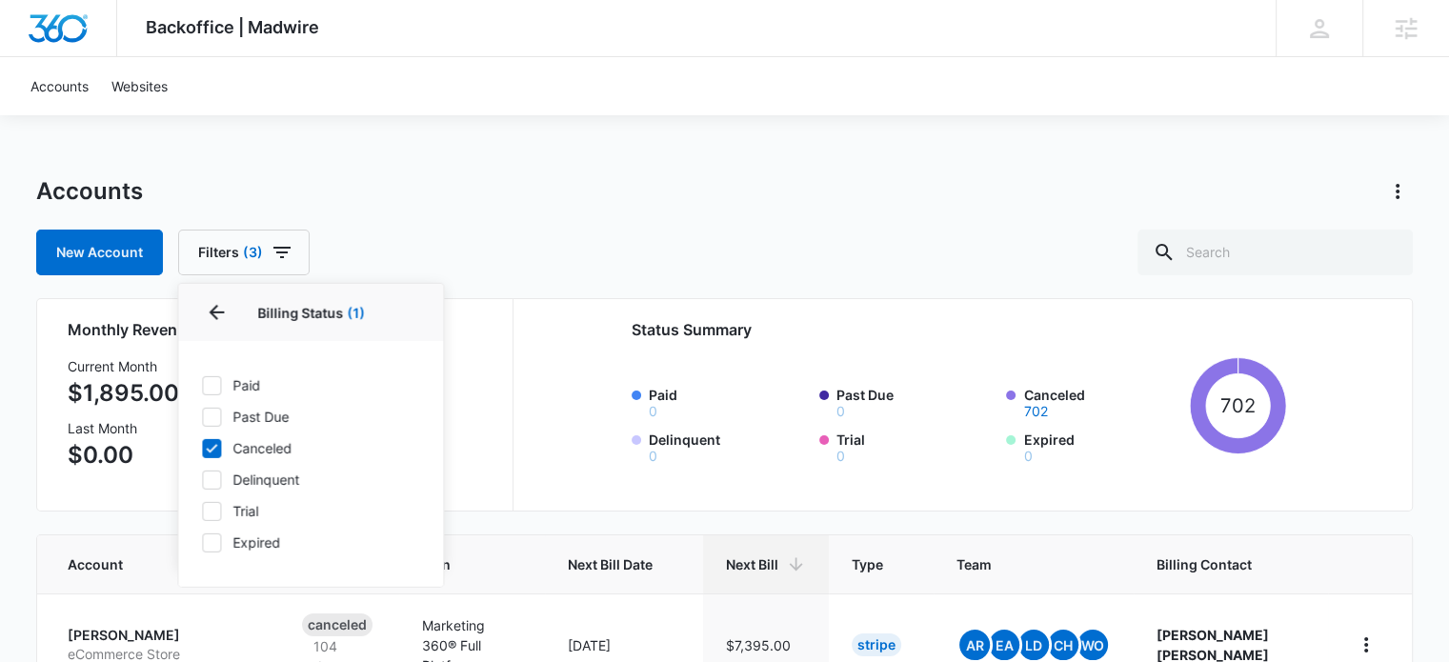
click at [365, 246] on div "New Account Filters (3) Billing Status 1 Billing Status (1) Paid Past Due Cance…" at bounding box center [724, 253] width 1377 height 46
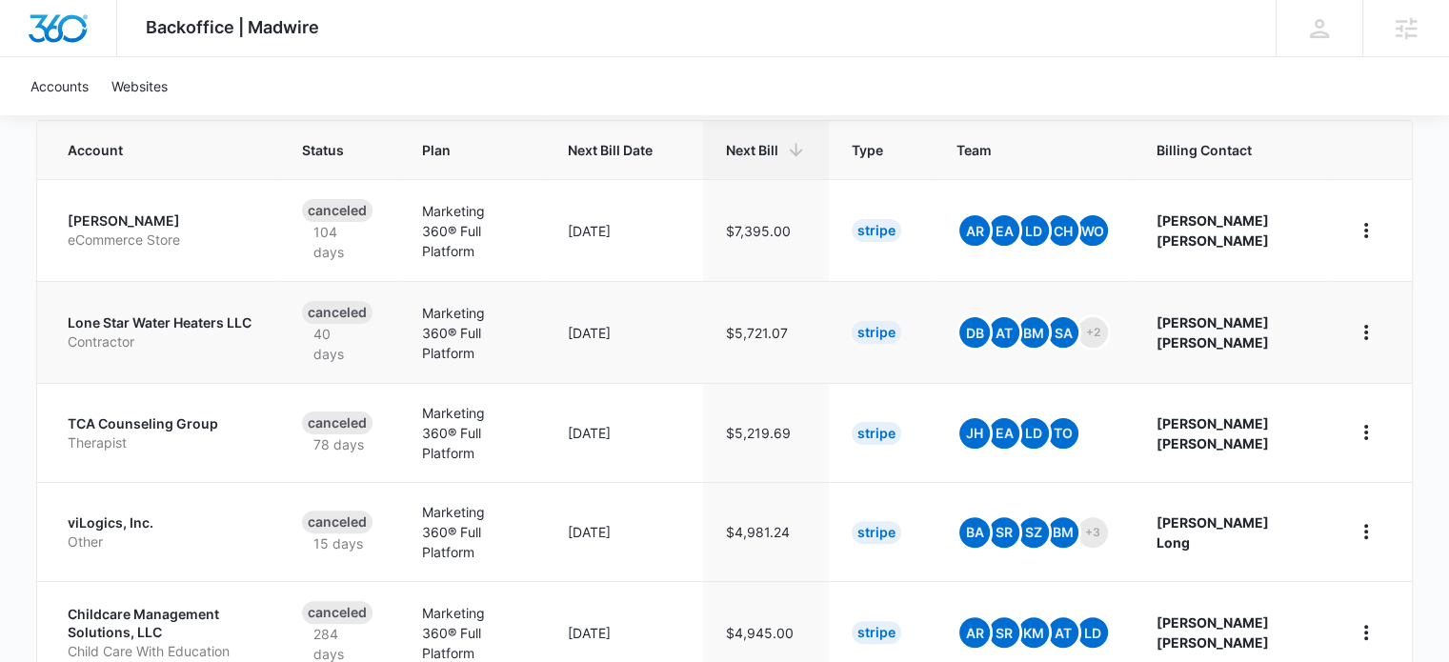
scroll to position [381, 0]
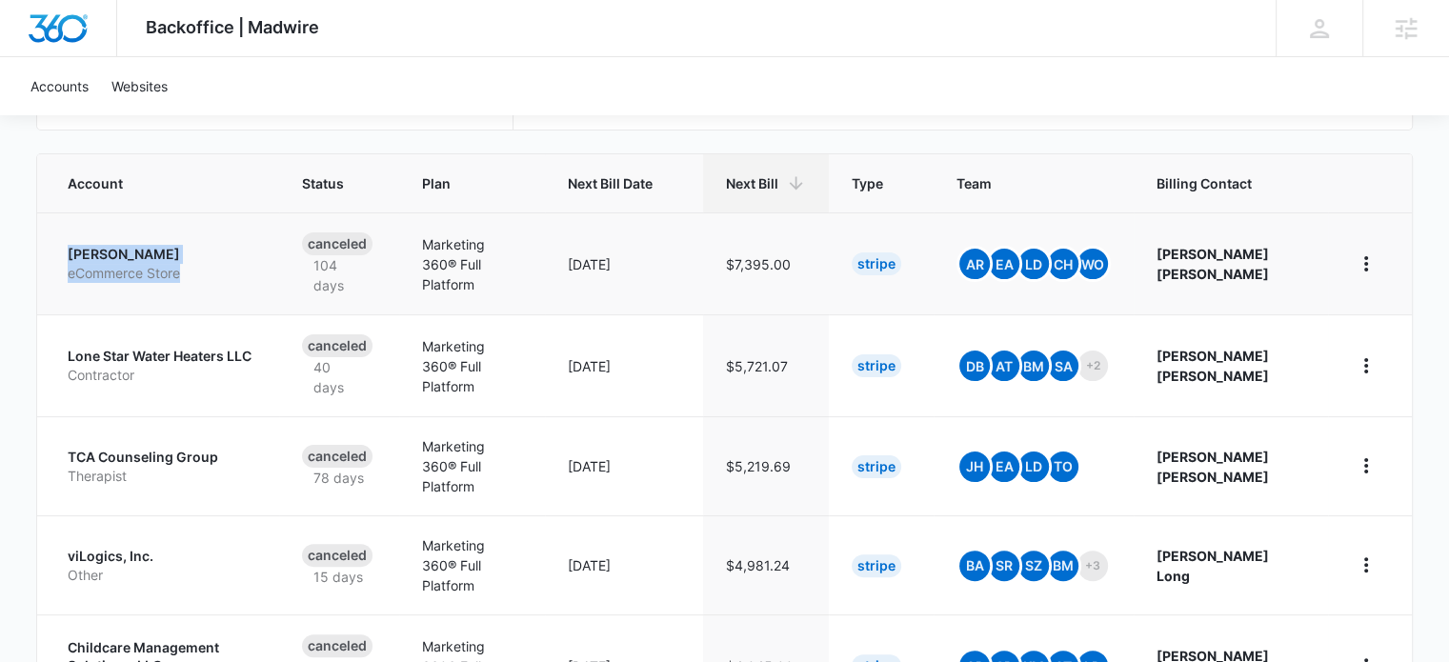
drag, startPoint x: 57, startPoint y: 246, endPoint x: 235, endPoint y: 270, distance: 179.8
click at [235, 270] on td "Ericka J. eCommerce Store" at bounding box center [158, 263] width 242 height 102
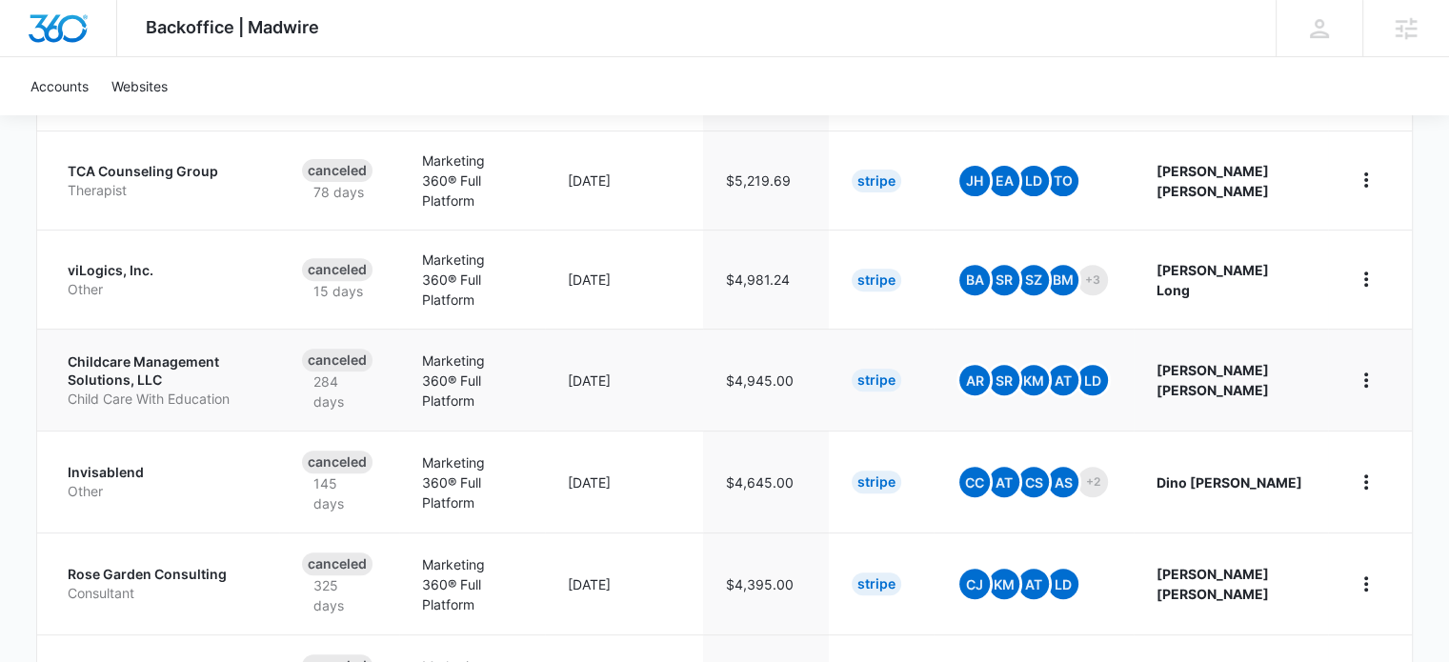
scroll to position [762, 0]
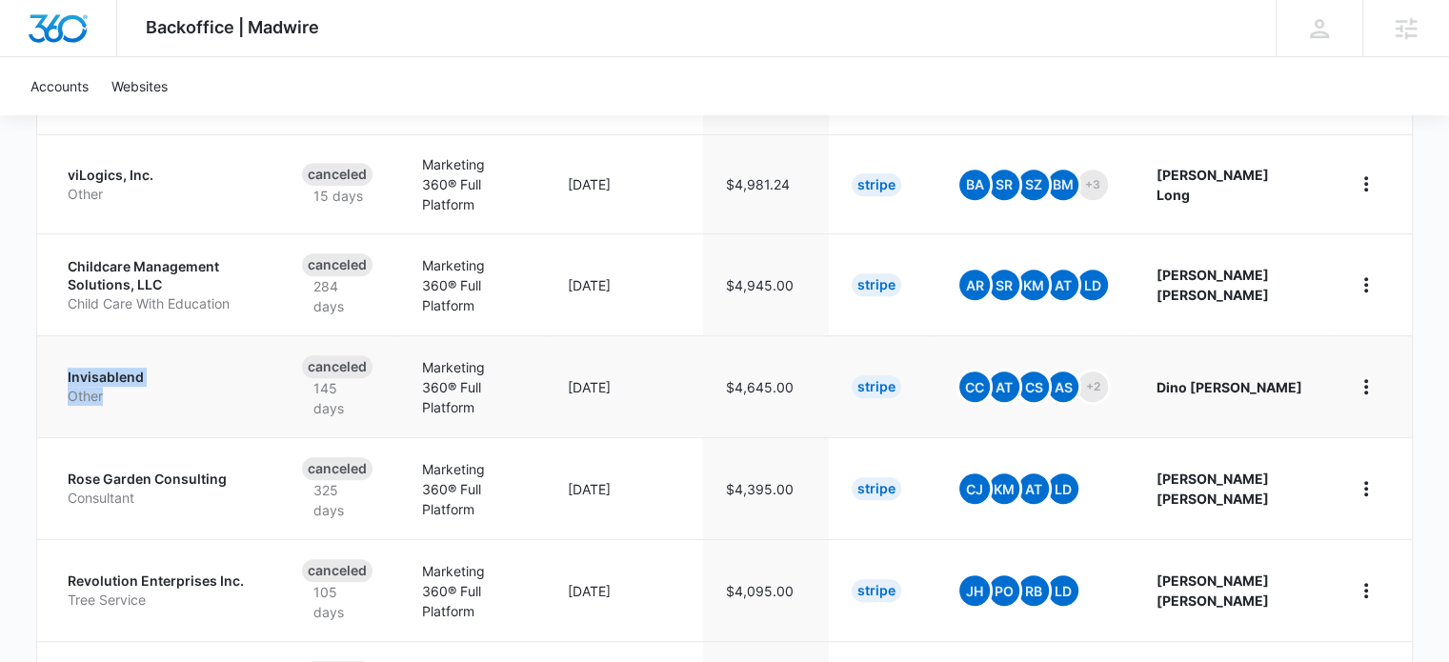
drag, startPoint x: 49, startPoint y: 322, endPoint x: 213, endPoint y: 358, distance: 168.8
click at [213, 358] on td "Invisablend Other" at bounding box center [158, 386] width 242 height 102
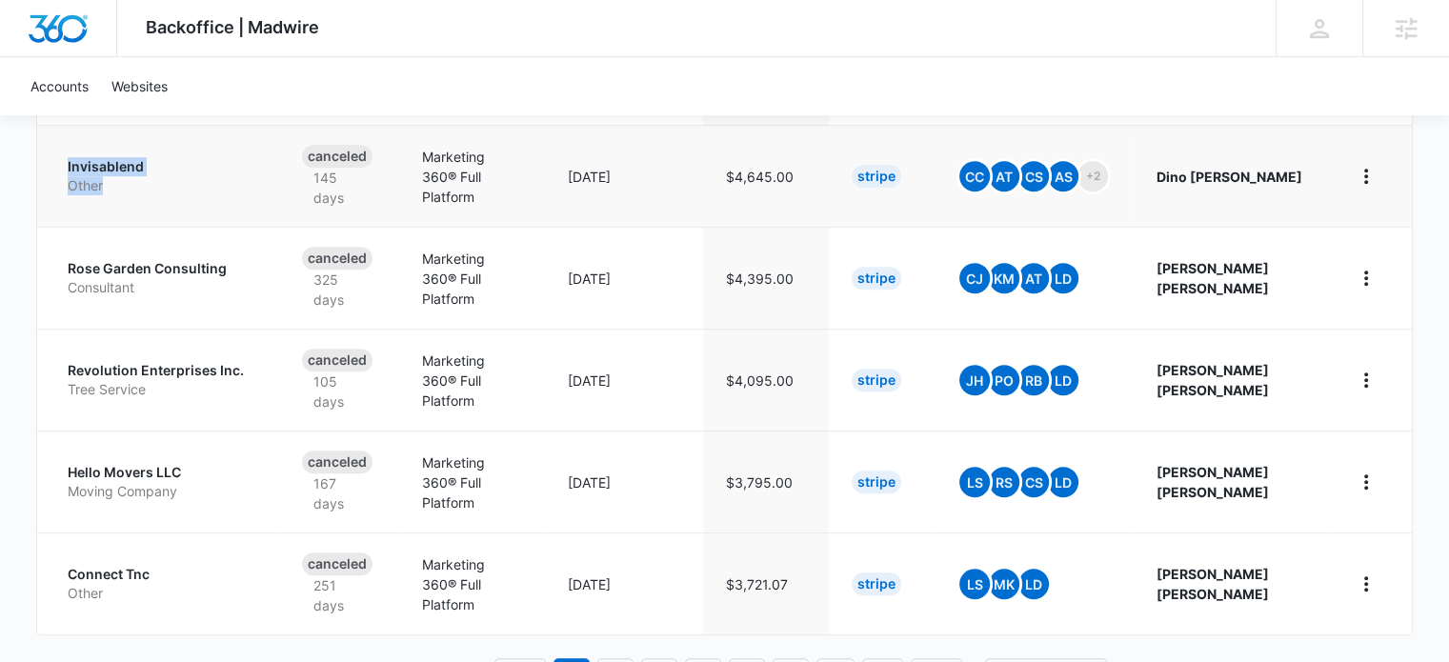
scroll to position [994, 0]
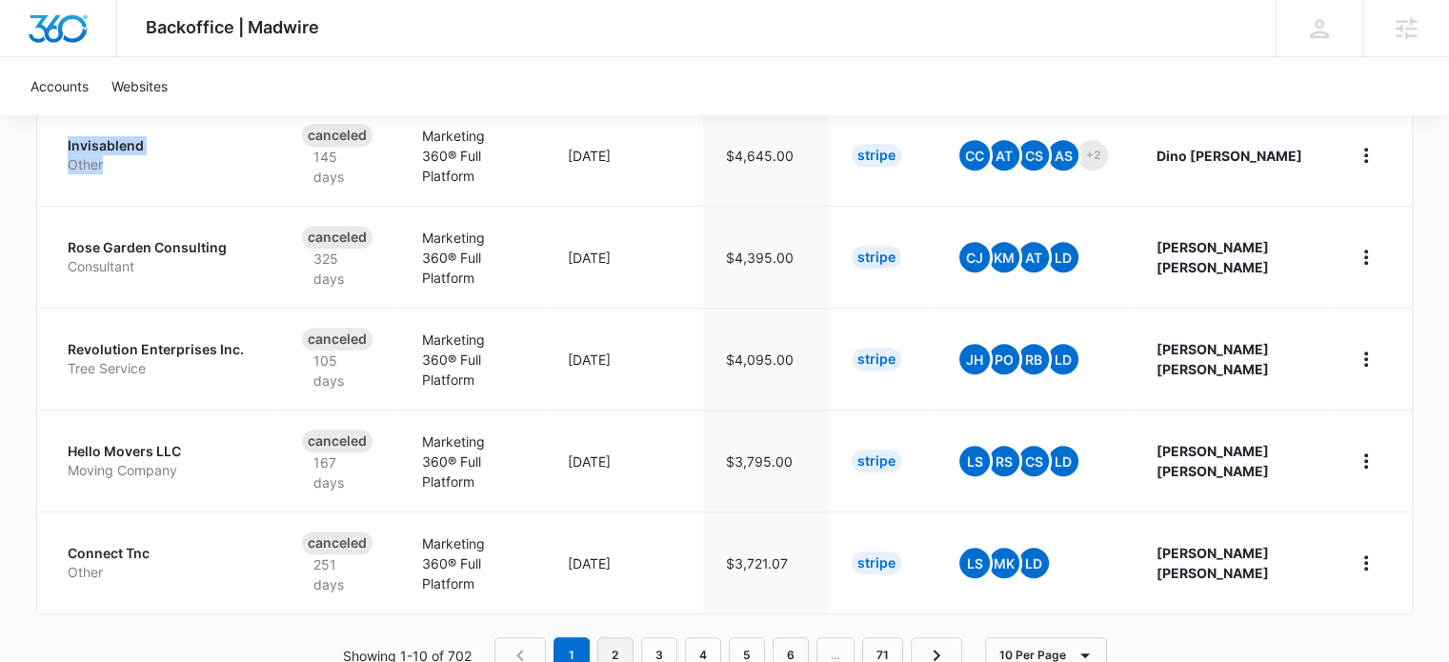
click at [621, 637] on link "2" at bounding box center [615, 655] width 36 height 36
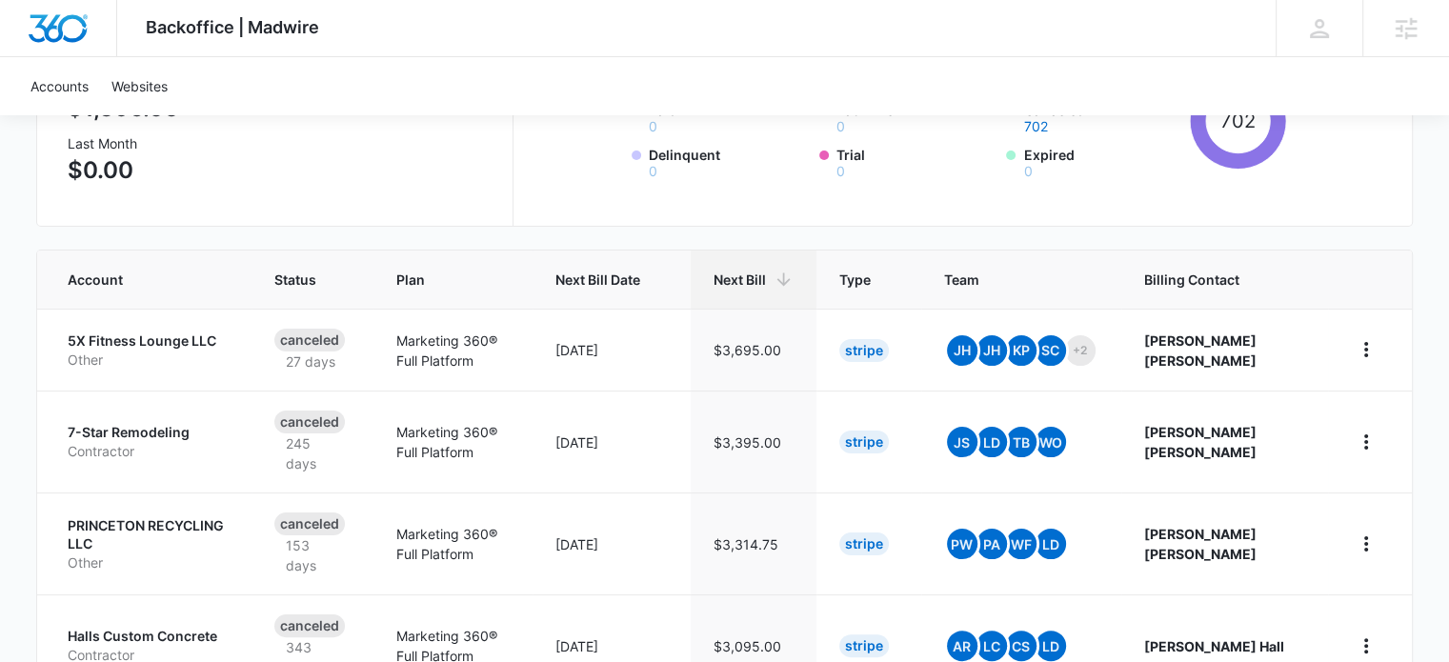
scroll to position [286, 0]
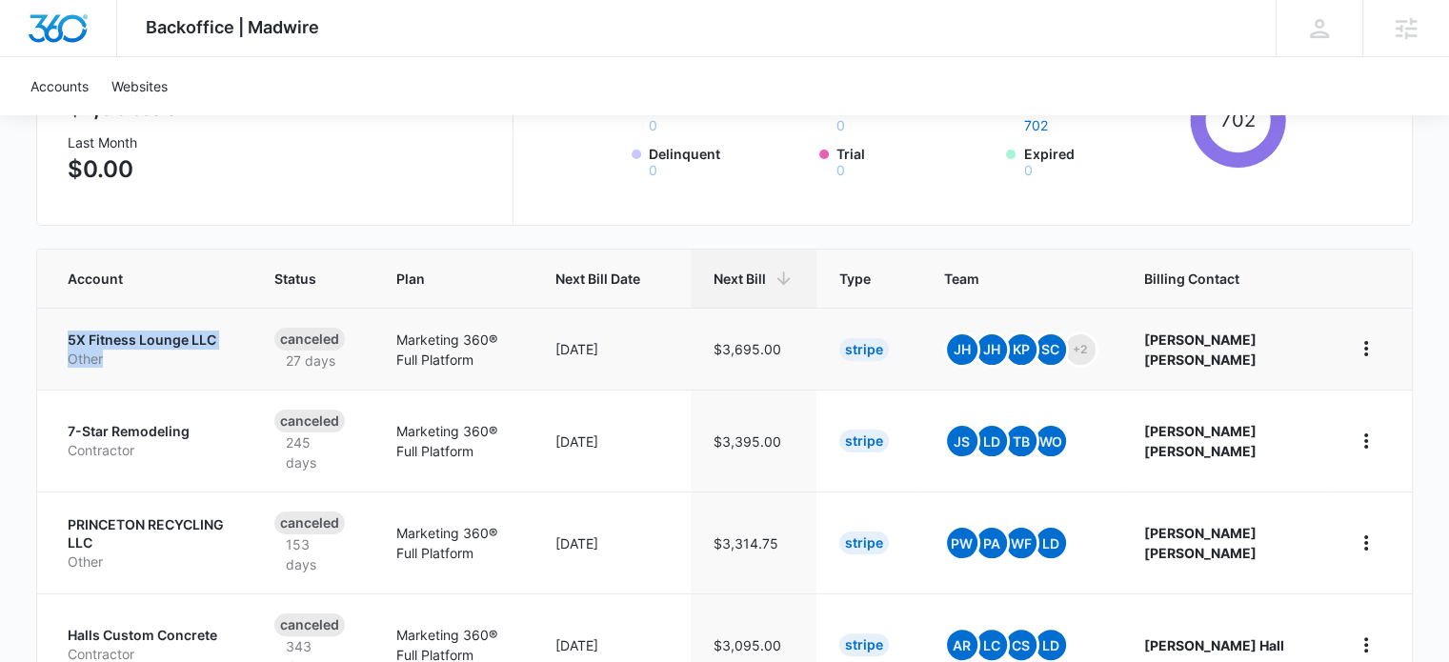
drag, startPoint x: 62, startPoint y: 339, endPoint x: 145, endPoint y: 375, distance: 90.5
click at [145, 375] on td "5X Fitness Lounge LLC Other" at bounding box center [144, 349] width 214 height 82
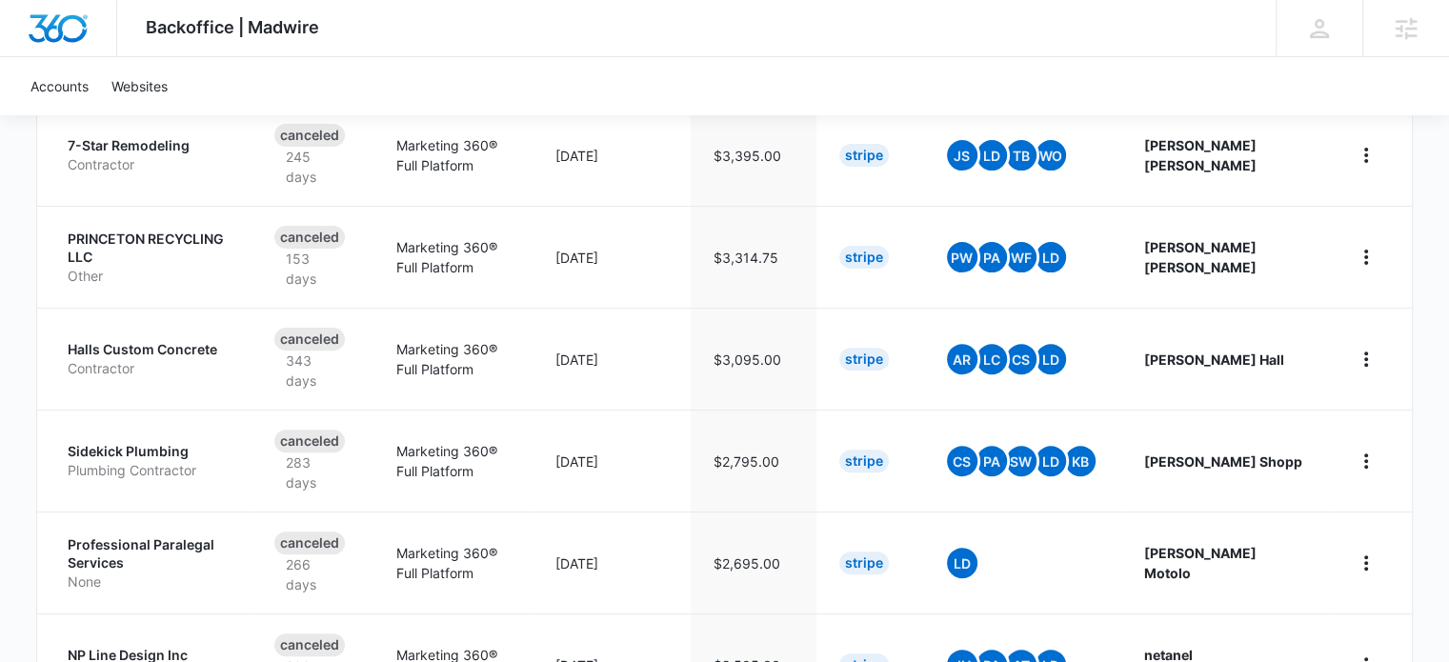
scroll to position [667, 0]
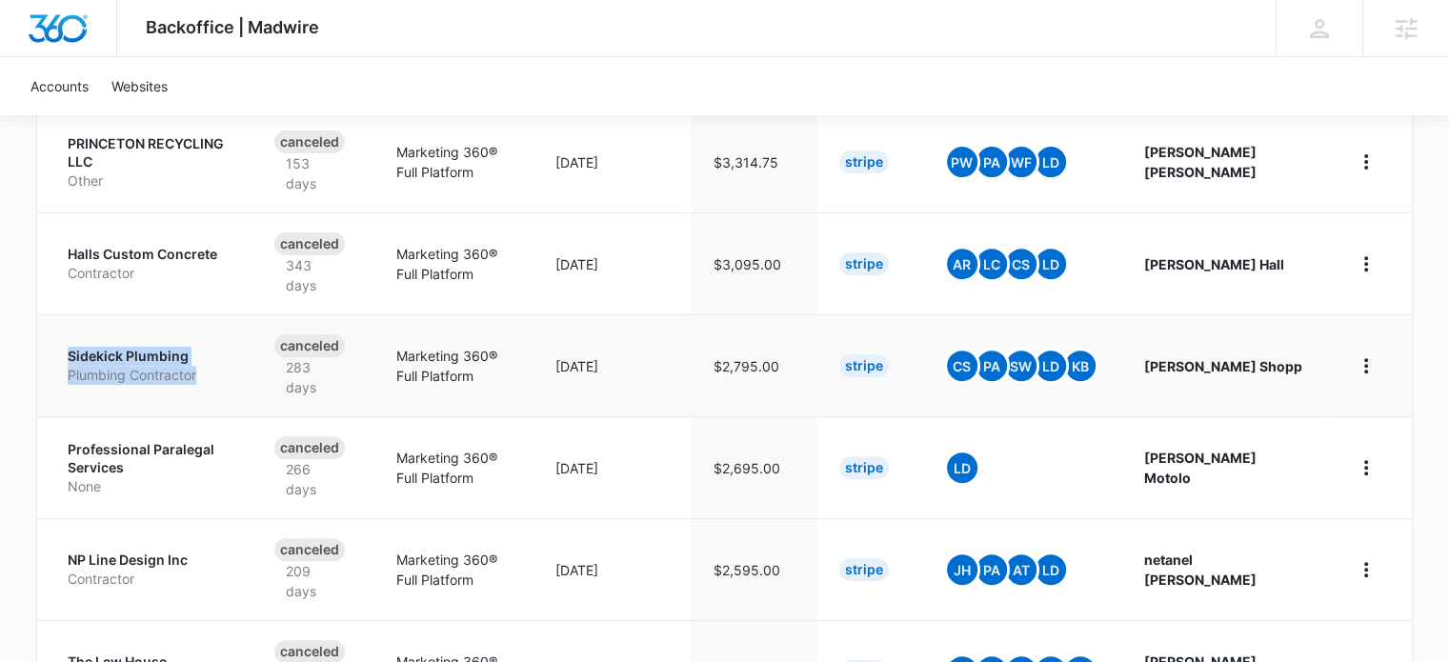
drag, startPoint x: 57, startPoint y: 353, endPoint x: 244, endPoint y: 380, distance: 188.6
click at [244, 380] on td "Sidekick Plumbing Plumbing Contractor" at bounding box center [144, 365] width 214 height 102
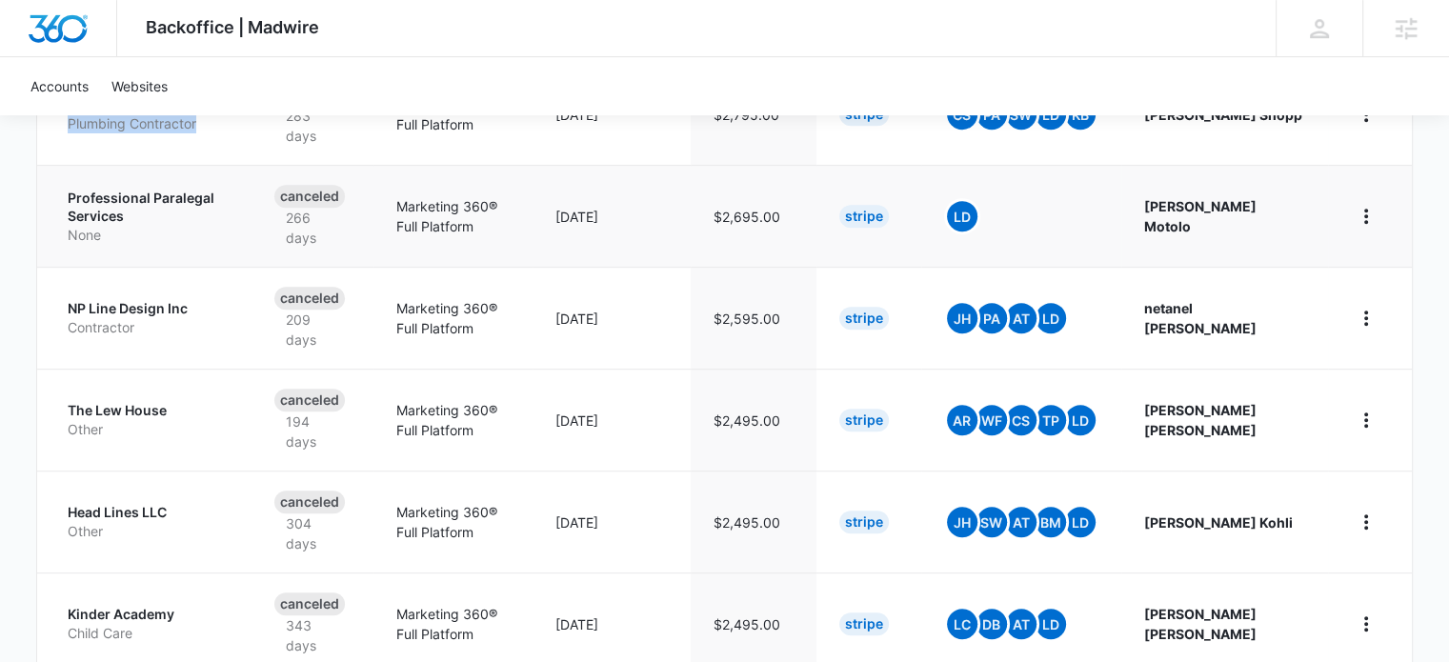
scroll to position [953, 0]
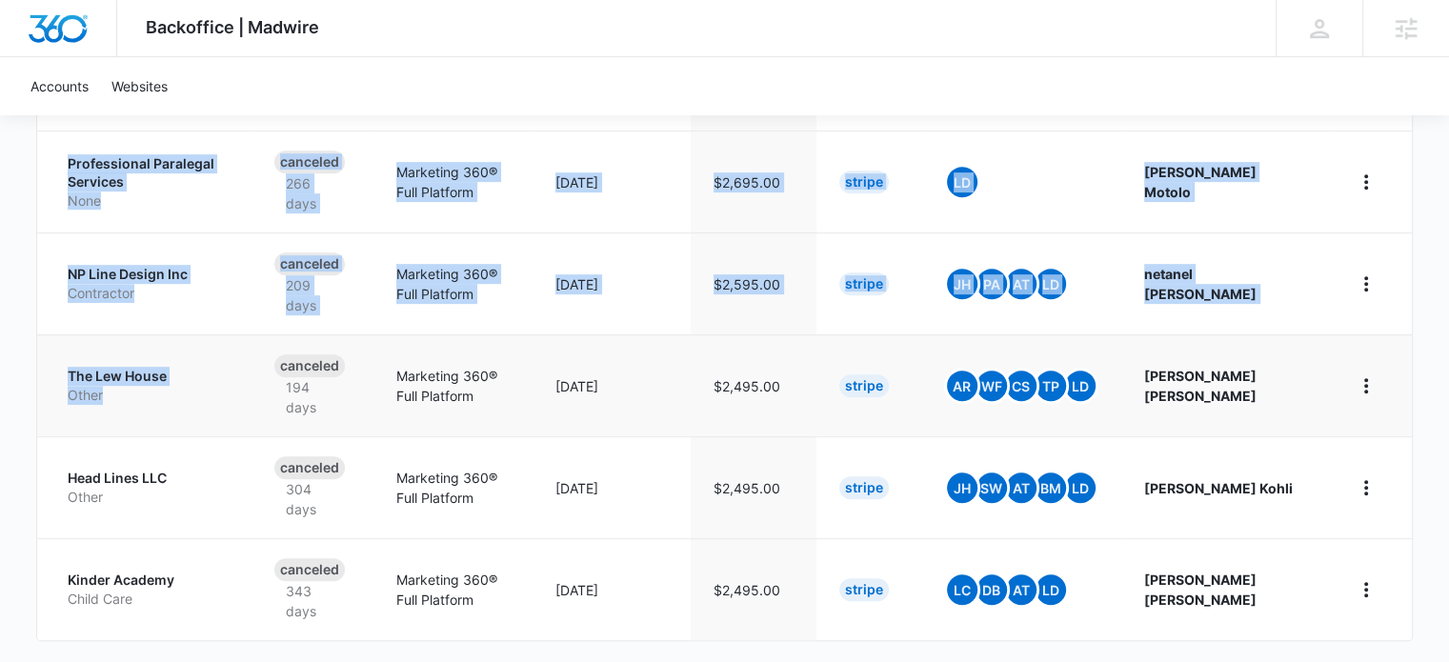
drag, startPoint x: 34, startPoint y: 364, endPoint x: 167, endPoint y: 407, distance: 139.2
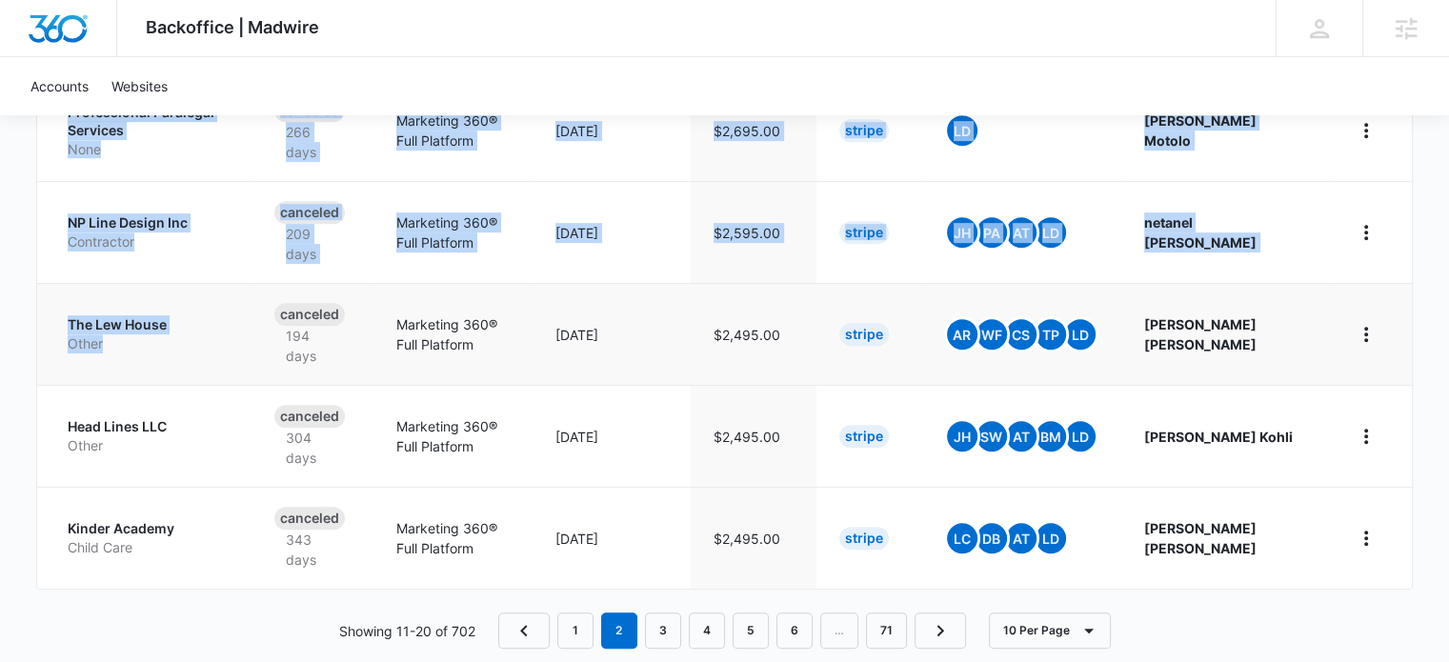
scroll to position [1033, 0]
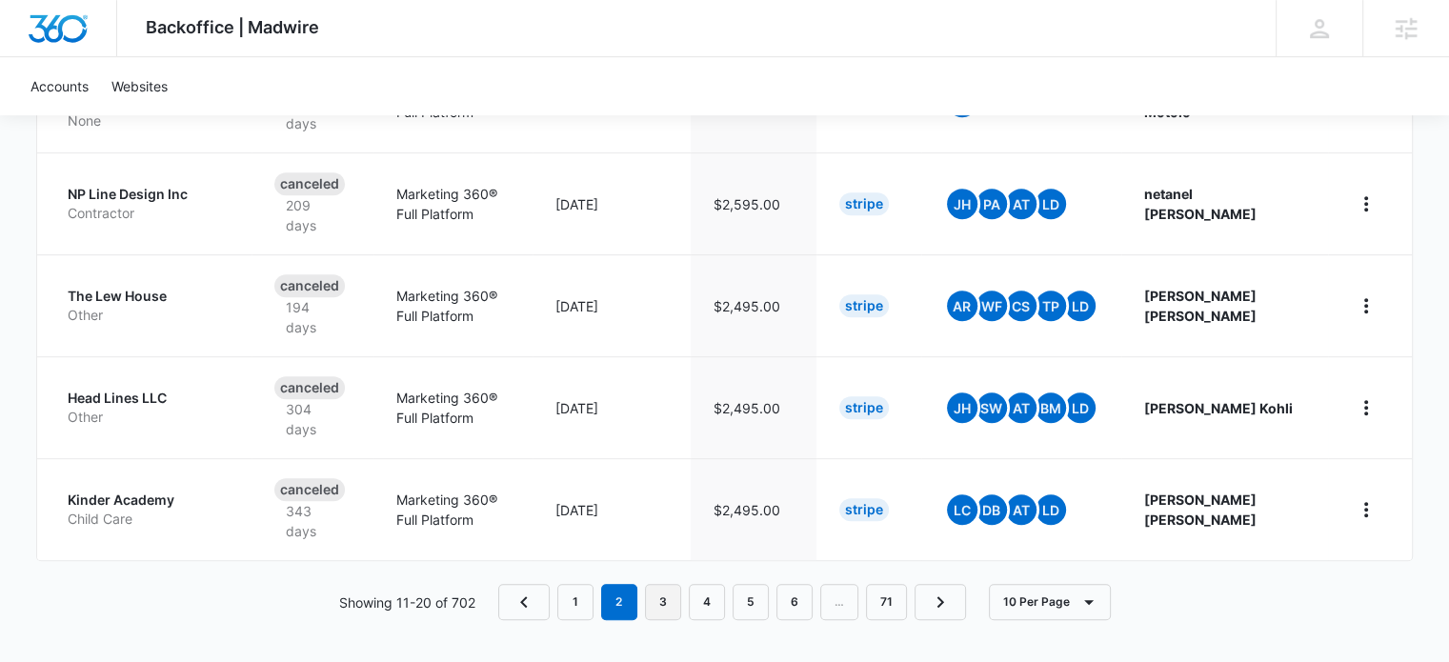
click at [664, 595] on link "3" at bounding box center [663, 602] width 36 height 36
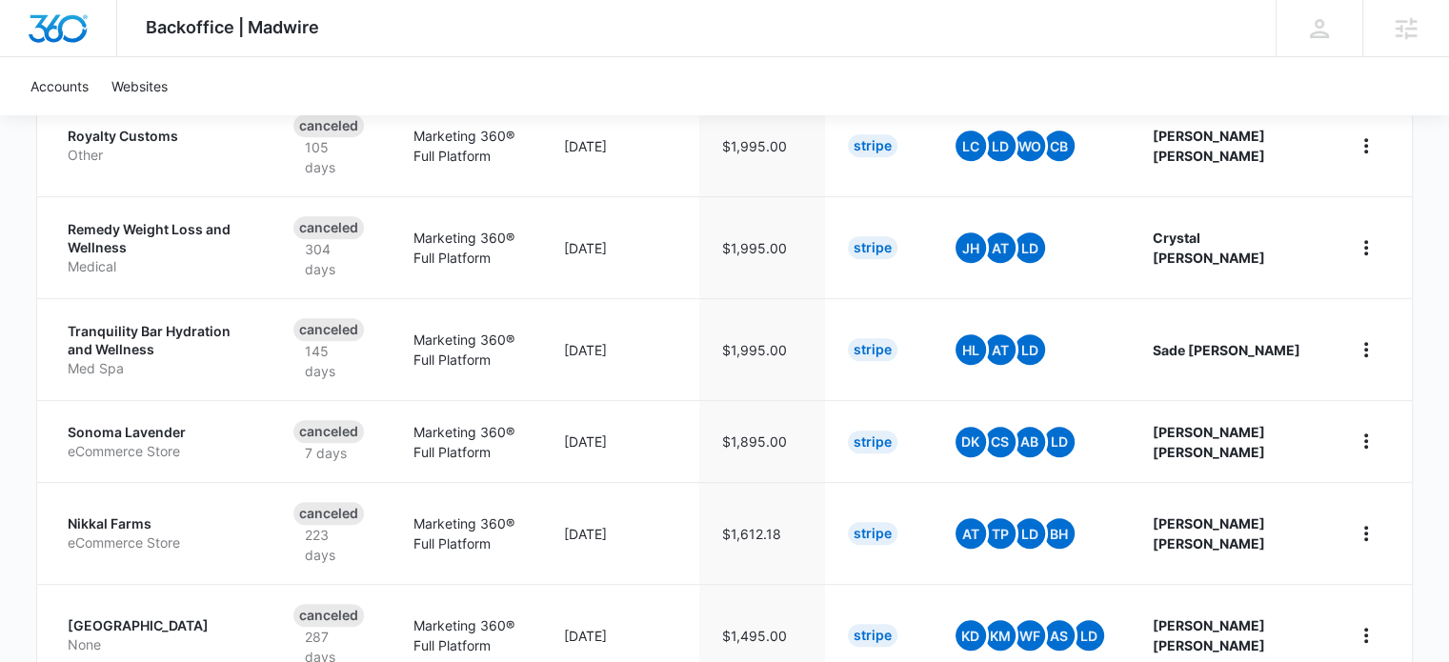
scroll to position [762, 0]
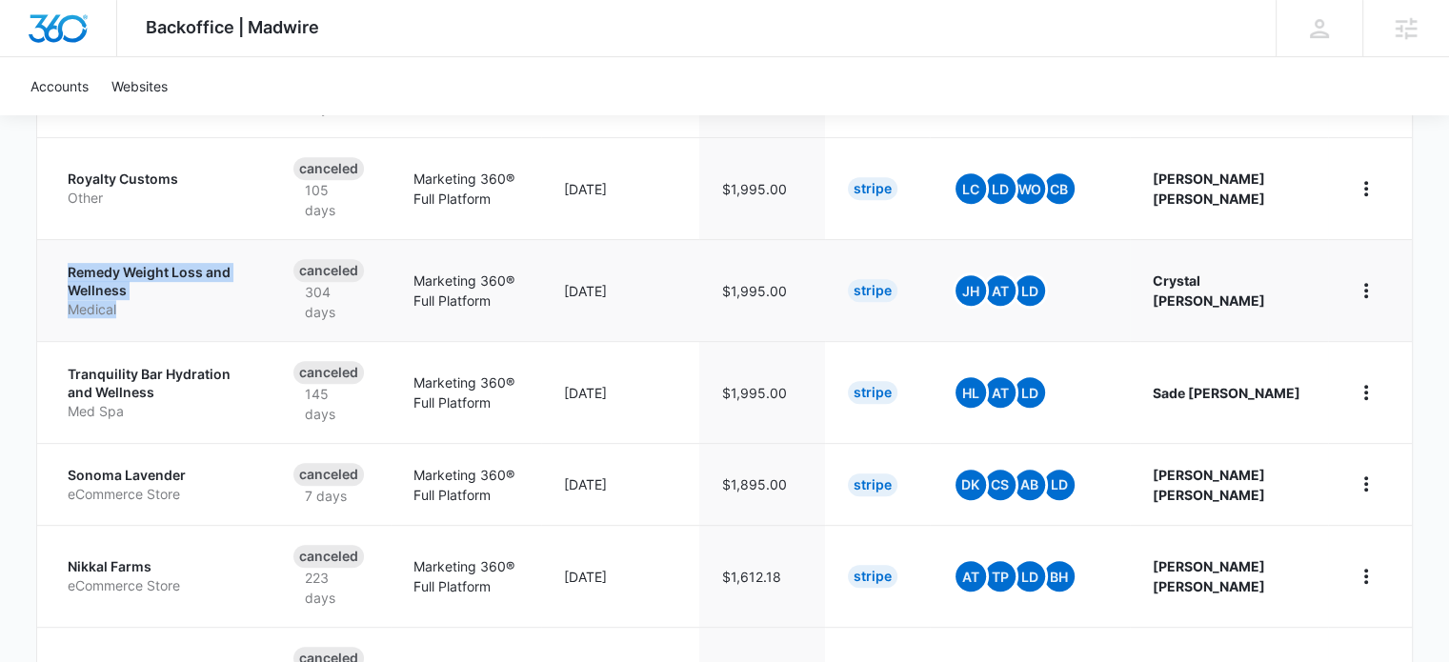
drag, startPoint x: 58, startPoint y: 264, endPoint x: 214, endPoint y: 303, distance: 161.1
click at [214, 303] on td "Remedy Weight Loss and Wellness Medical" at bounding box center [153, 290] width 233 height 102
click at [23, 291] on div "Backoffice | Madwire Apps Settings LD Levi Deeney levi.deeney@madwire.com My Pr…" at bounding box center [724, 87] width 1449 height 1699
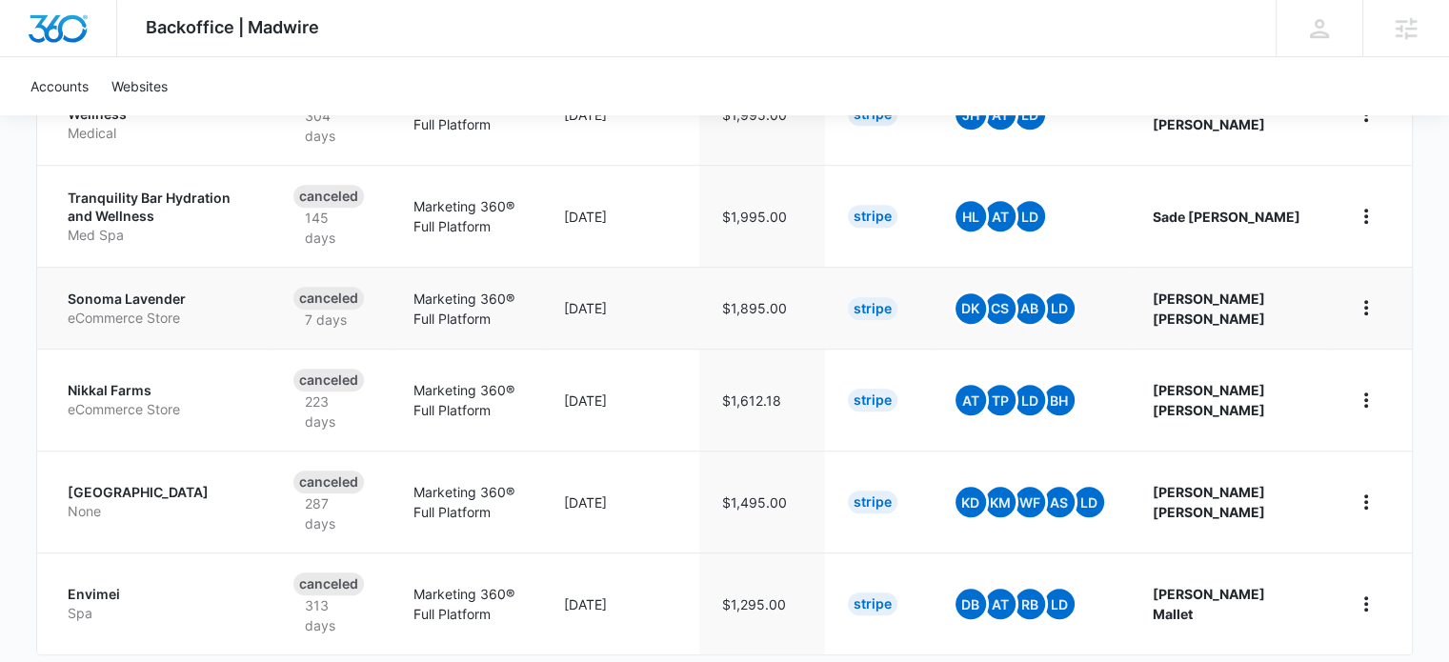
scroll to position [938, 0]
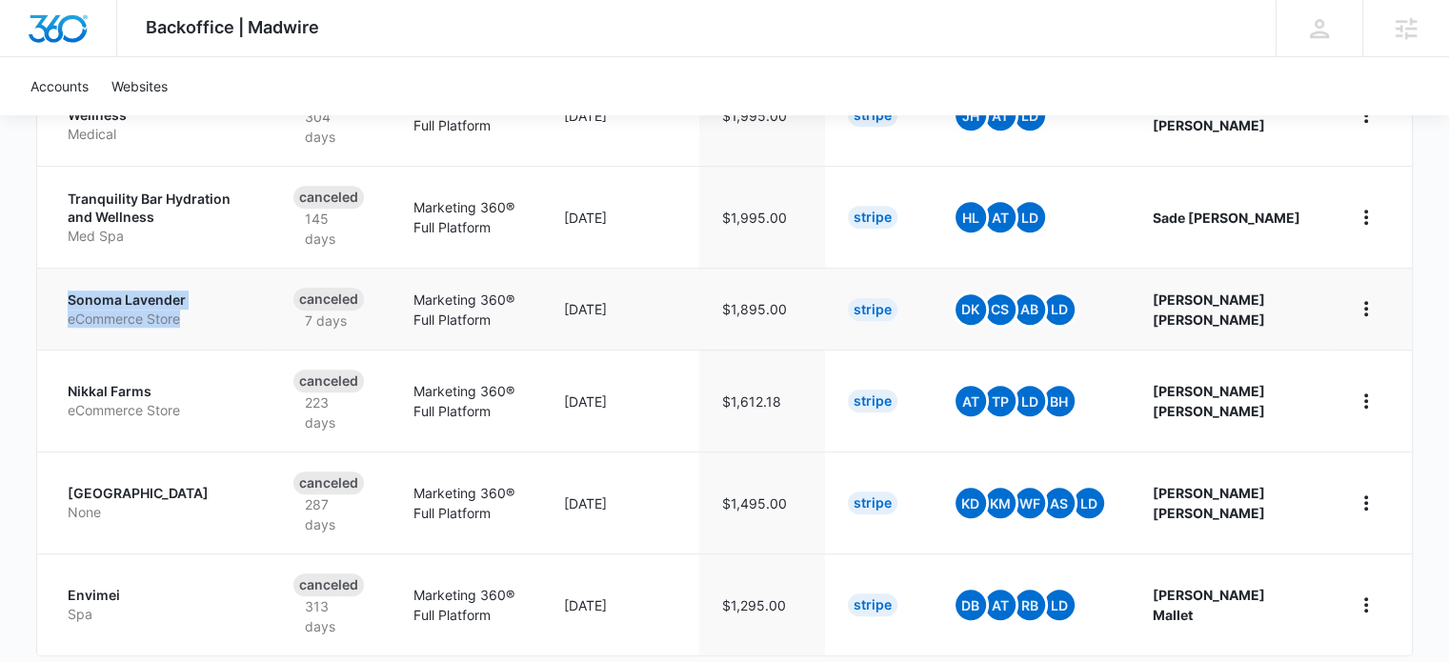
drag, startPoint x: 50, startPoint y: 291, endPoint x: 240, endPoint y: 317, distance: 192.4
click at [240, 317] on td "Sonoma Lavender eCommerce Store" at bounding box center [153, 309] width 233 height 82
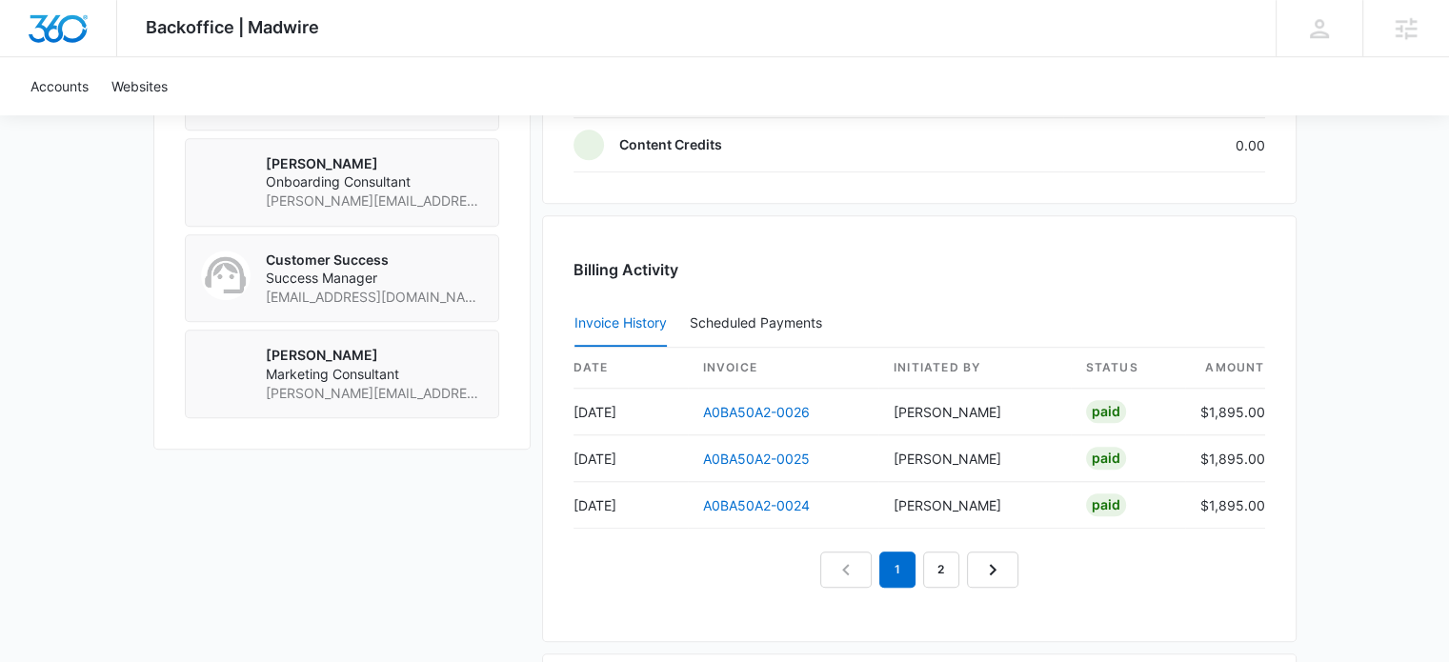
scroll to position [1620, 0]
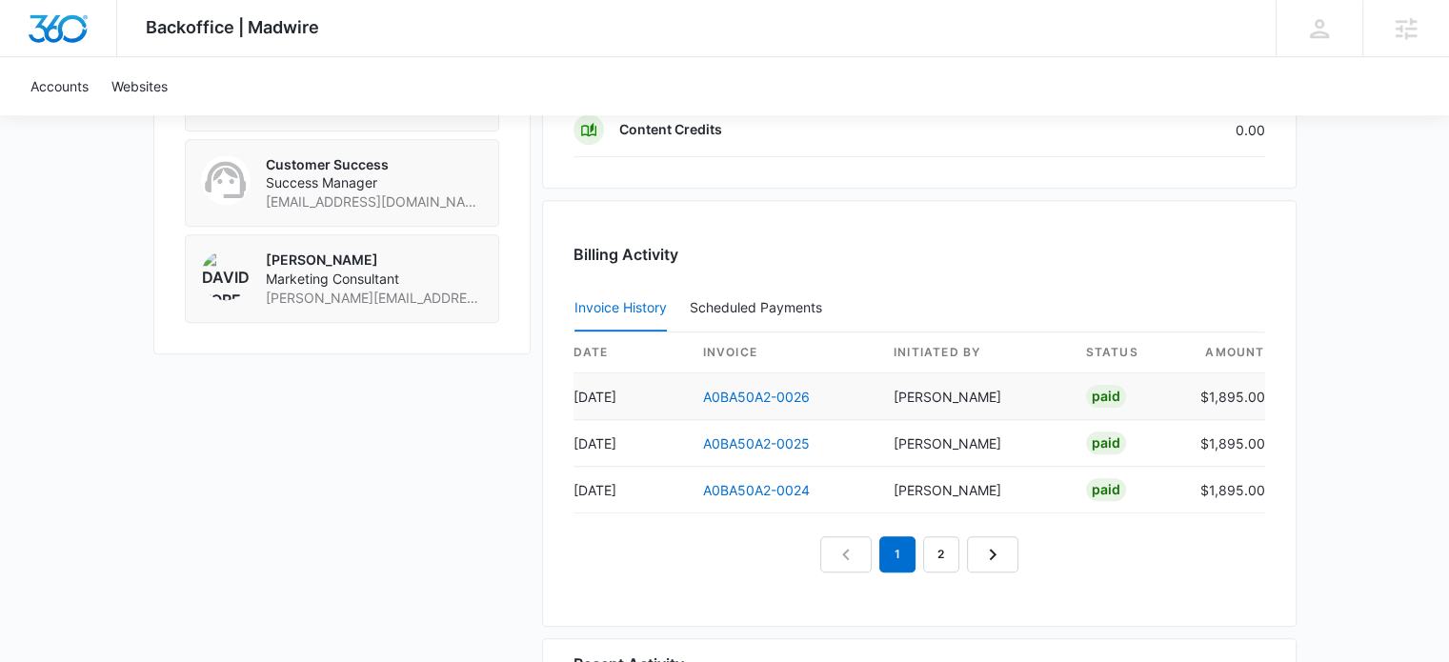
drag, startPoint x: 905, startPoint y: 391, endPoint x: 1029, endPoint y: 387, distance: 123.9
click at [1029, 387] on td "[PERSON_NAME]" at bounding box center [974, 396] width 192 height 47
click at [937, 548] on link "2" at bounding box center [941, 554] width 36 height 36
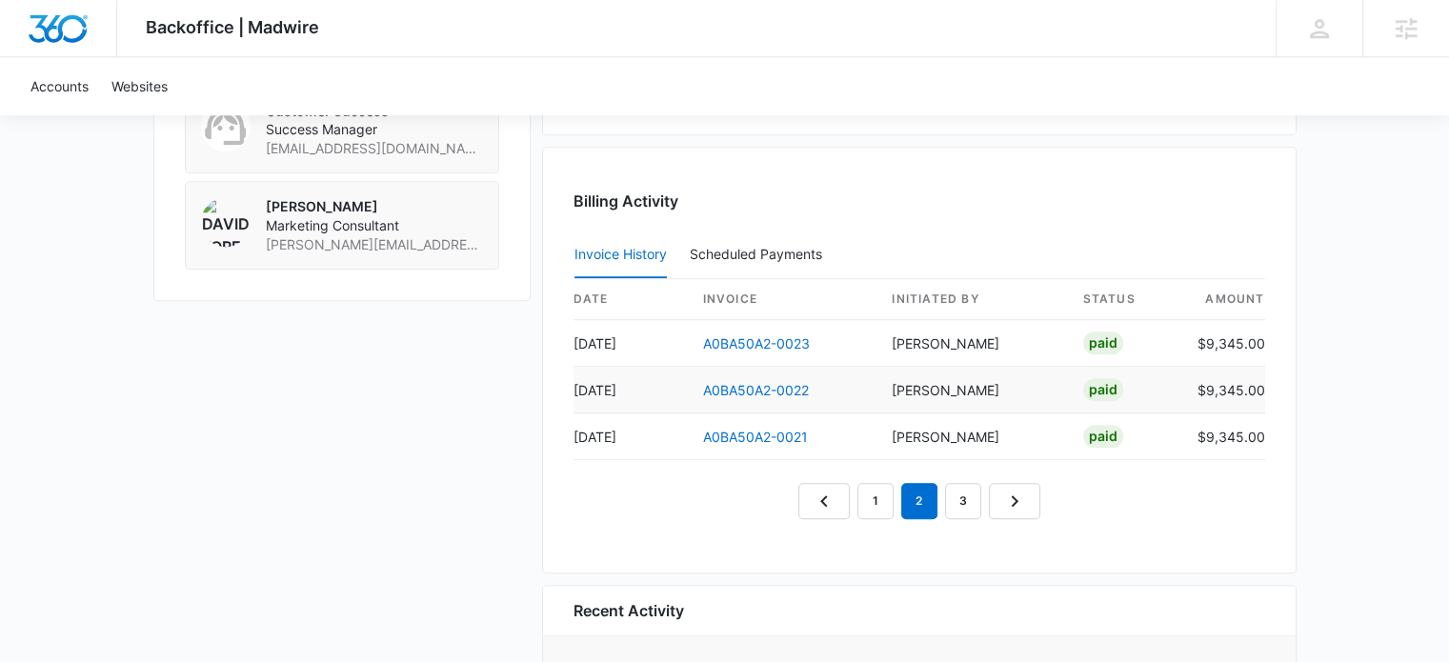
scroll to position [1715, 0]
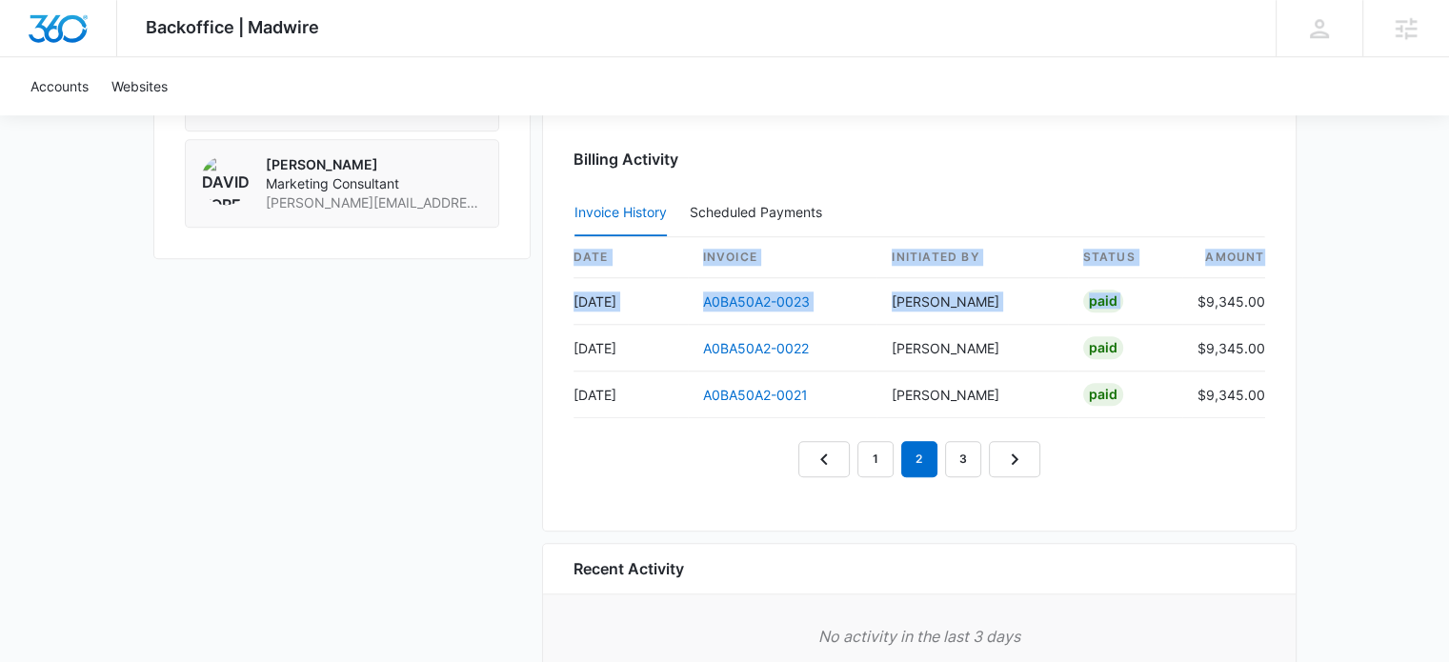
drag, startPoint x: 1196, startPoint y: 295, endPoint x: 1296, endPoint y: 390, distance: 137.5
click at [1296, 390] on div "Billing Activity Invoice History Scheduled Payments 0 date invoice Initiated By…" at bounding box center [919, 318] width 755 height 427
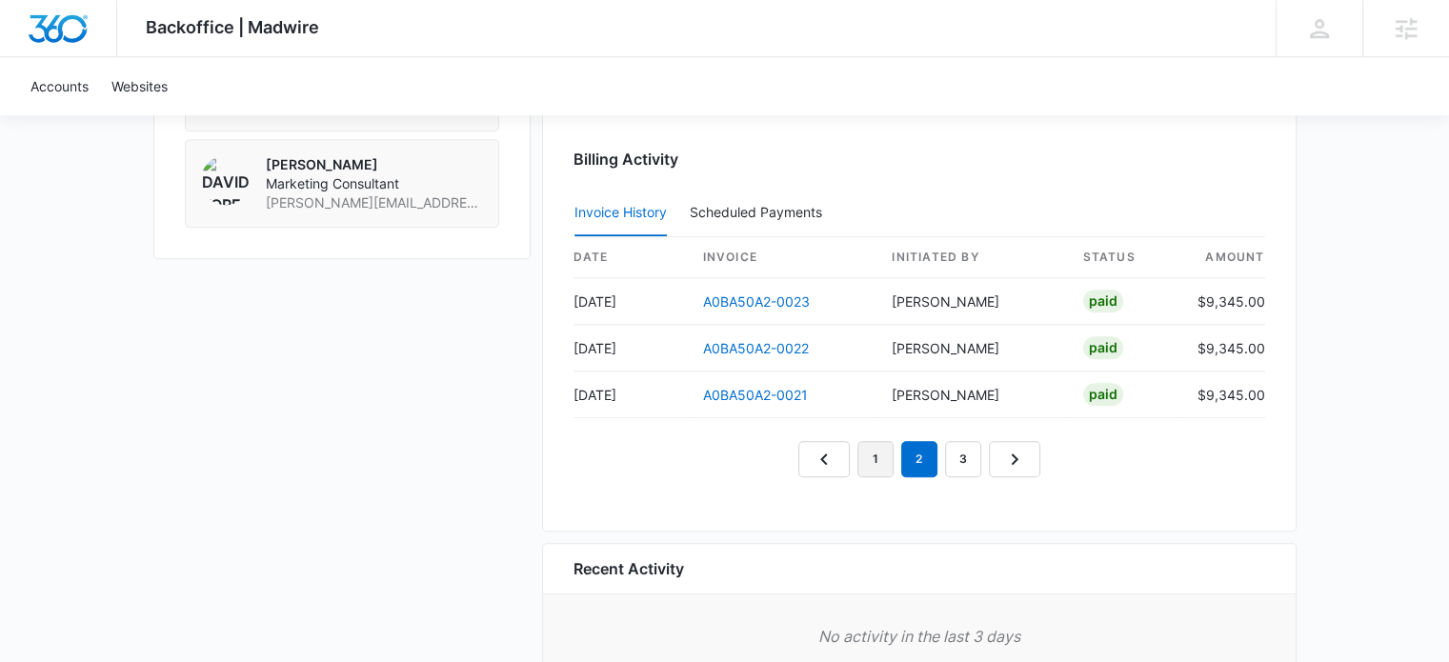
click at [870, 454] on link "1" at bounding box center [875, 459] width 36 height 36
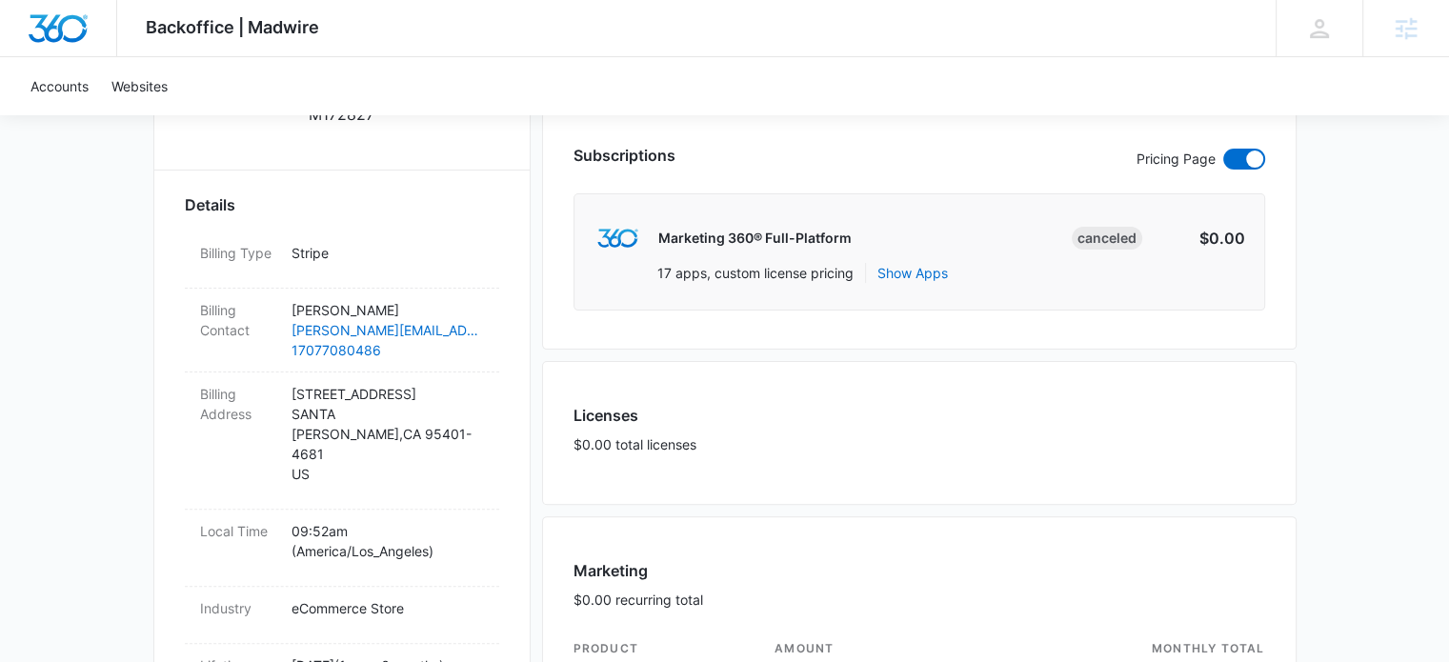
scroll to position [488, 0]
